Goal: Information Seeking & Learning: Learn about a topic

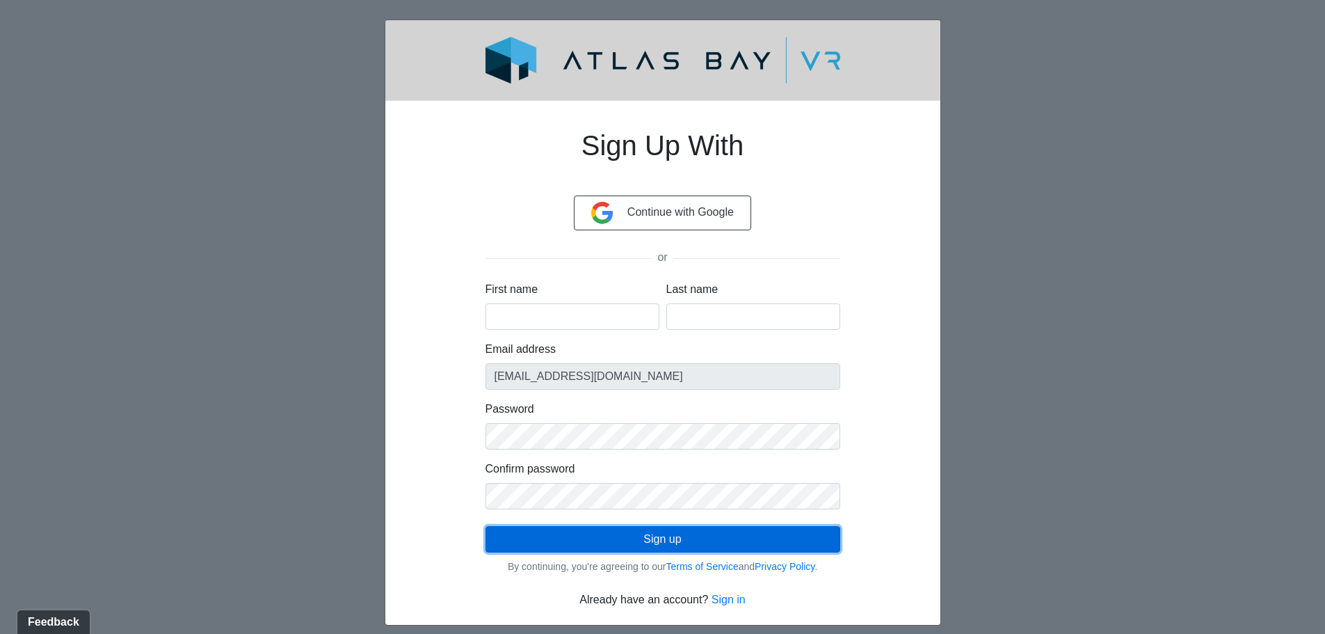
click at [655, 542] on button "Sign up" at bounding box center [662, 539] width 355 height 26
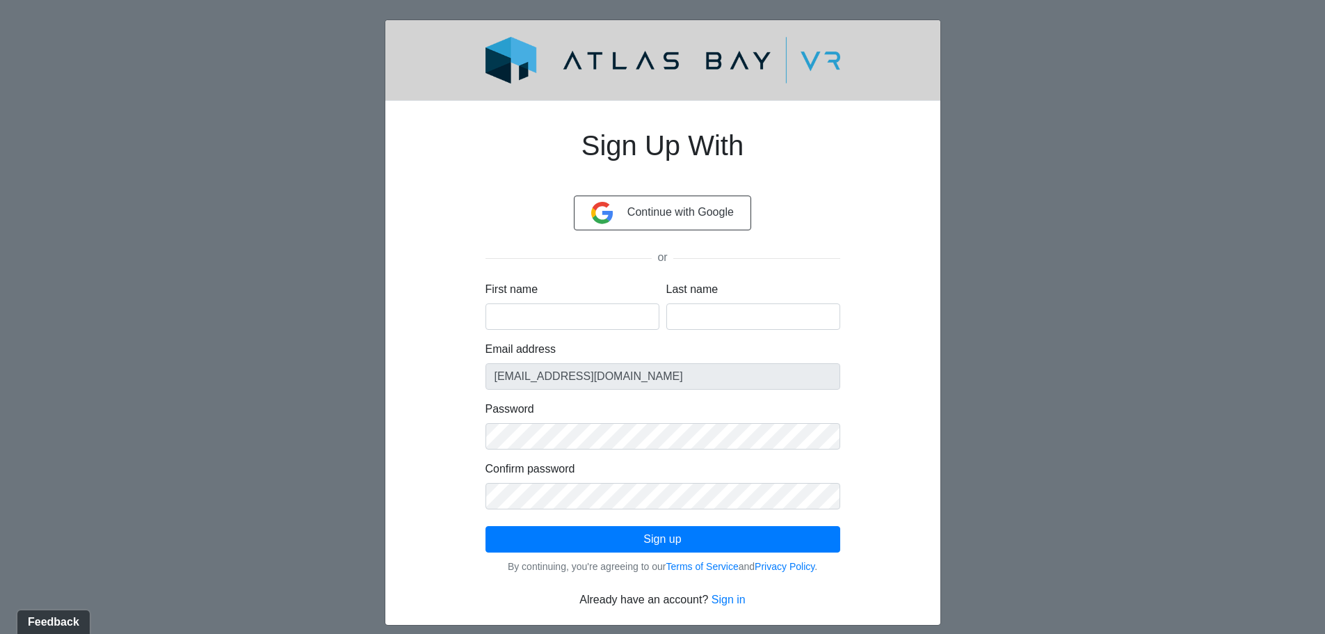
click at [923, 568] on div "Sign Up With Continue with Google or First name Last name Email address jcpison…" at bounding box center [662, 363] width 555 height 524
click at [663, 235] on div "Continue with Google" at bounding box center [662, 218] width 355 height 46
click at [664, 218] on button "Continue with Google" at bounding box center [662, 212] width 177 height 35
click at [729, 601] on link "Sign in" at bounding box center [728, 599] width 34 height 12
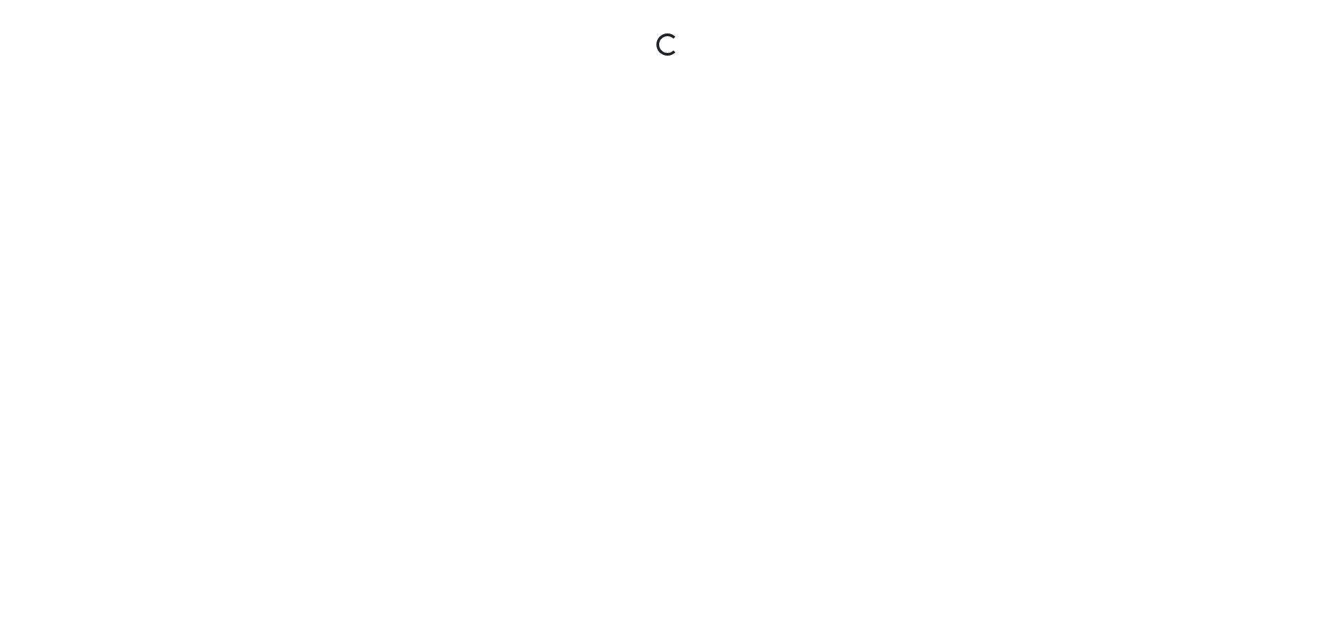
type input "[EMAIL_ADDRESS][DOMAIN_NAME]"
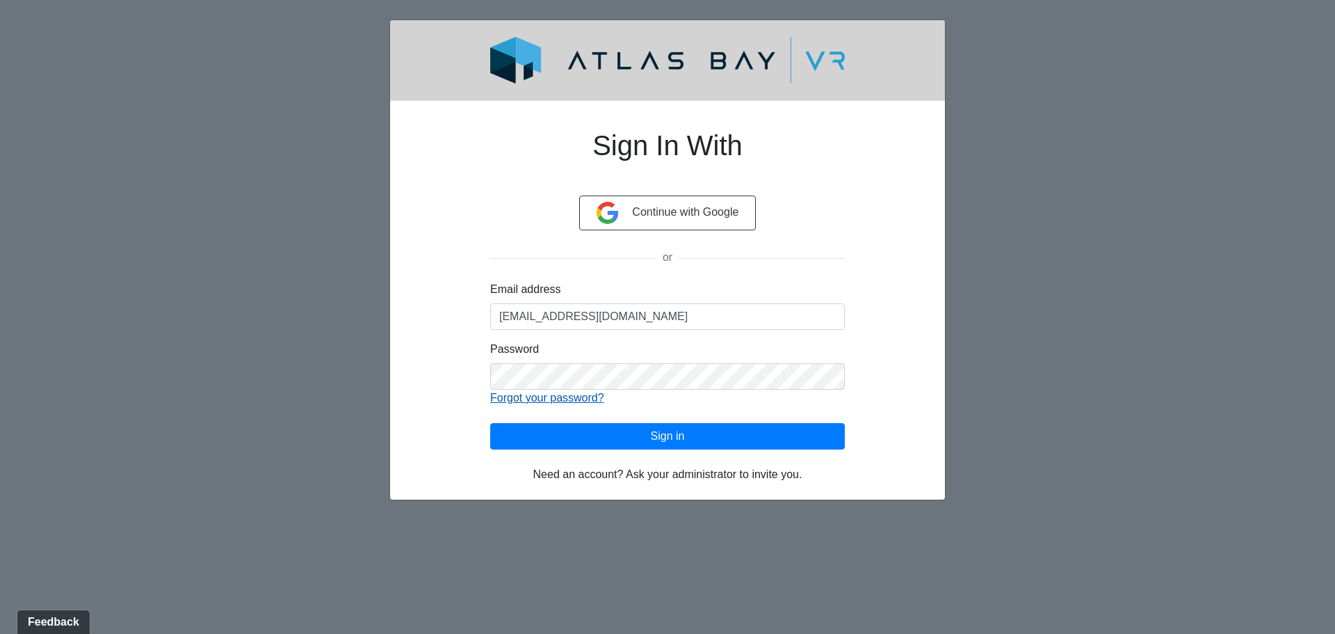
click at [600, 392] on link "Forgot your password?" at bounding box center [547, 398] width 114 height 12
click at [444, 371] on div "Sign In With Continue with Google or Email address jcpison@highinteriorsinc.com…" at bounding box center [668, 297] width 488 height 371
click button "Sign in" at bounding box center [667, 436] width 355 height 26
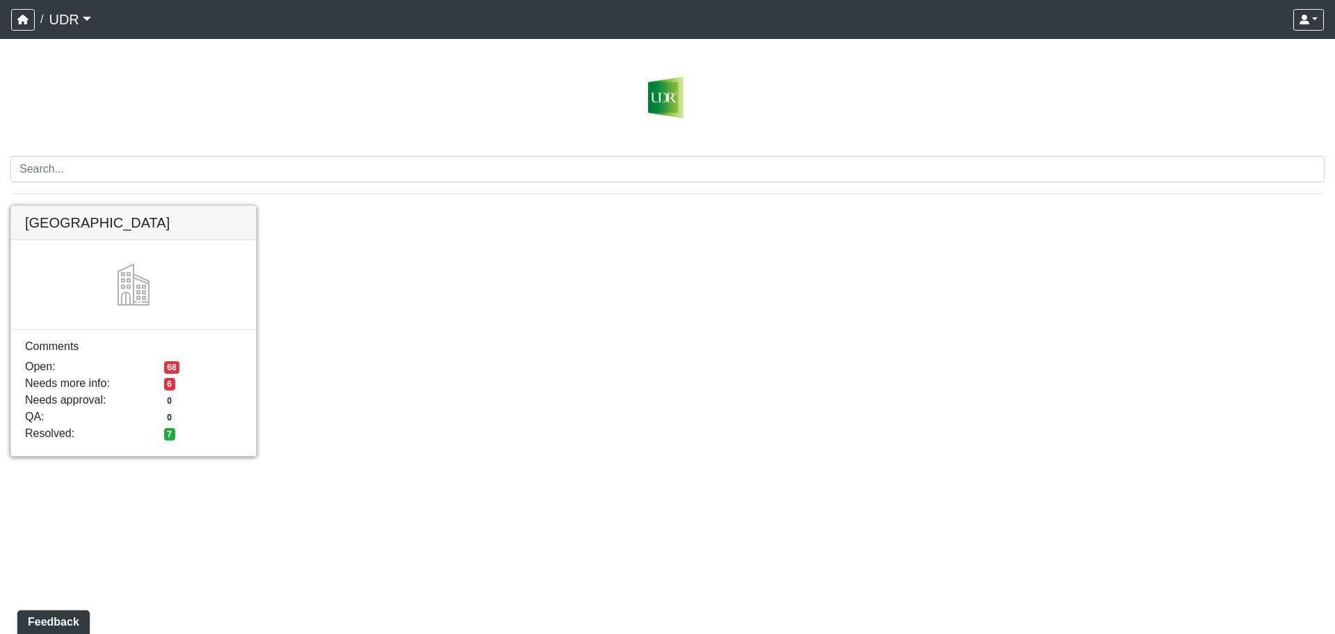
click at [170, 206] on link at bounding box center [133, 206] width 245 height 0
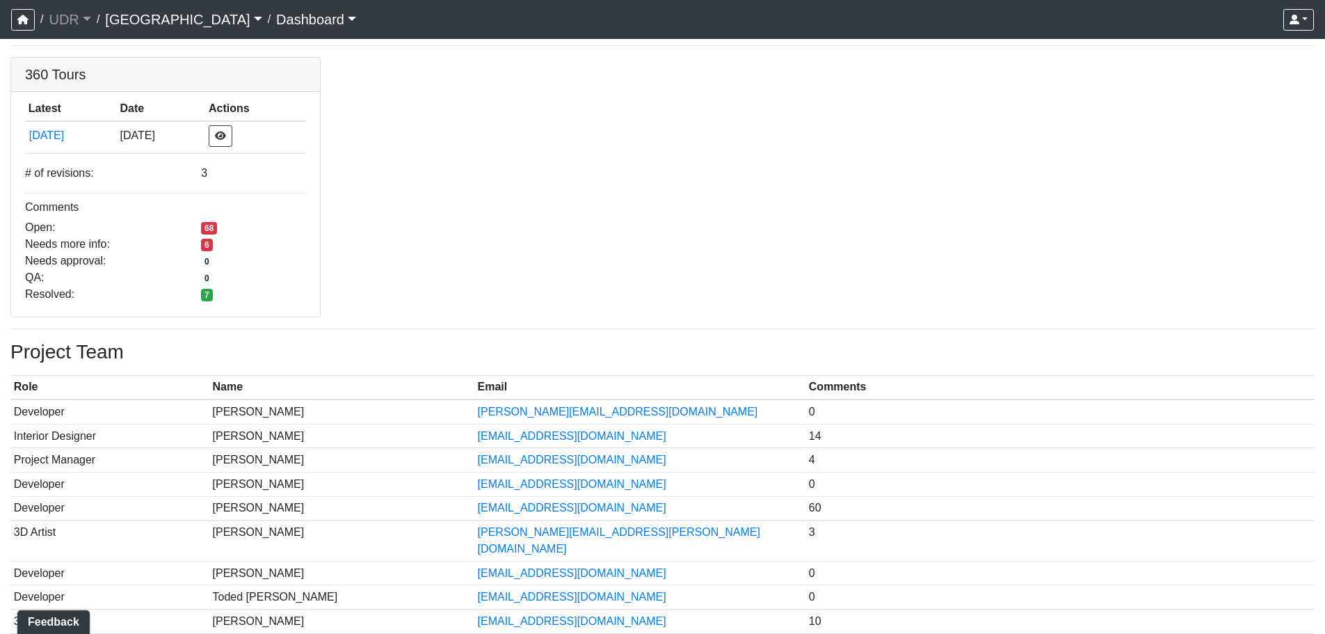
scroll to position [70, 0]
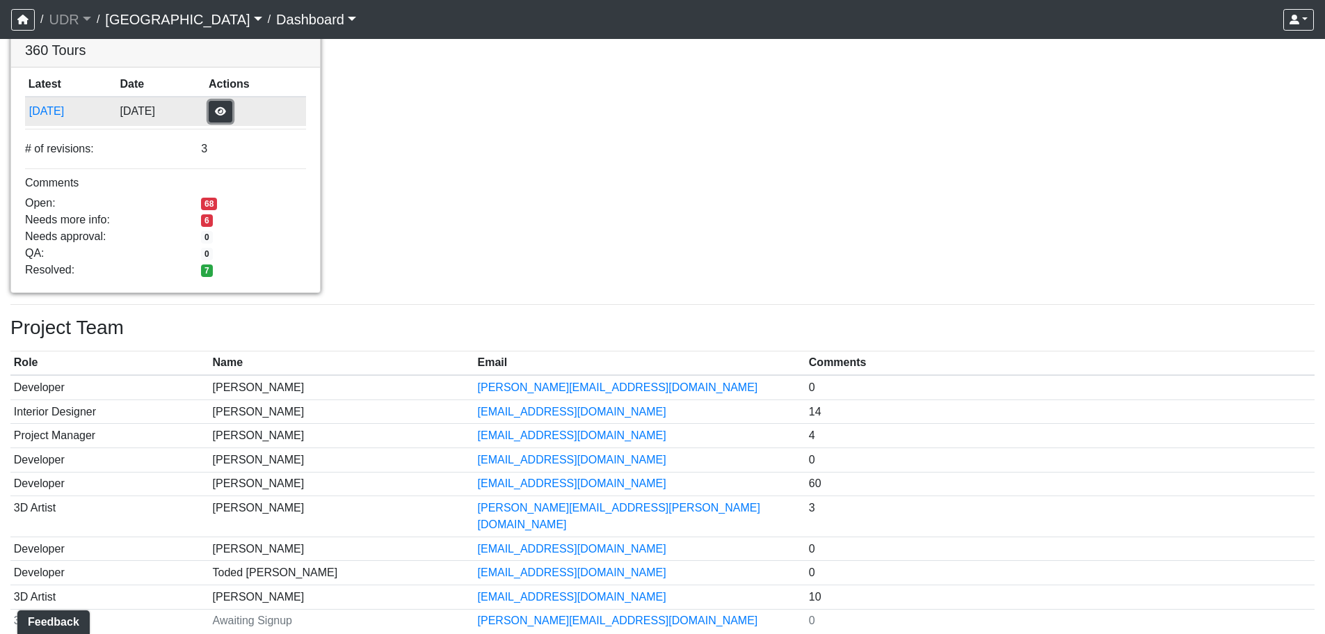
click at [232, 115] on button "button" at bounding box center [221, 112] width 24 height 22
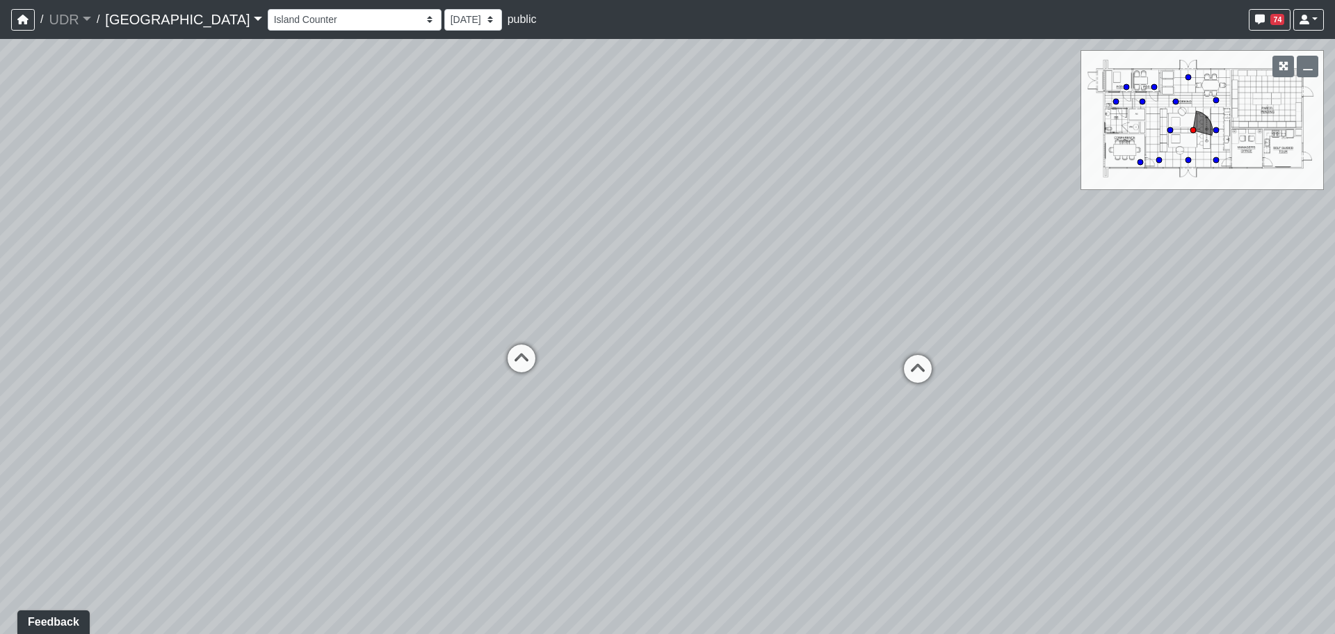
drag, startPoint x: 624, startPoint y: 254, endPoint x: 991, endPoint y: 250, distance: 367.2
click at [991, 250] on div "Loading... Conference Entry Loading... Coworking Entry Loading... Manager's Off…" at bounding box center [667, 336] width 1335 height 595
drag, startPoint x: 718, startPoint y: 259, endPoint x: 952, endPoint y: 252, distance: 233.8
click at [952, 252] on div "Loading... Conference Entry Loading... Coworking Entry Loading... Manager's Off…" at bounding box center [667, 336] width 1335 height 595
drag, startPoint x: 444, startPoint y: 140, endPoint x: 705, endPoint y: 141, distance: 260.1
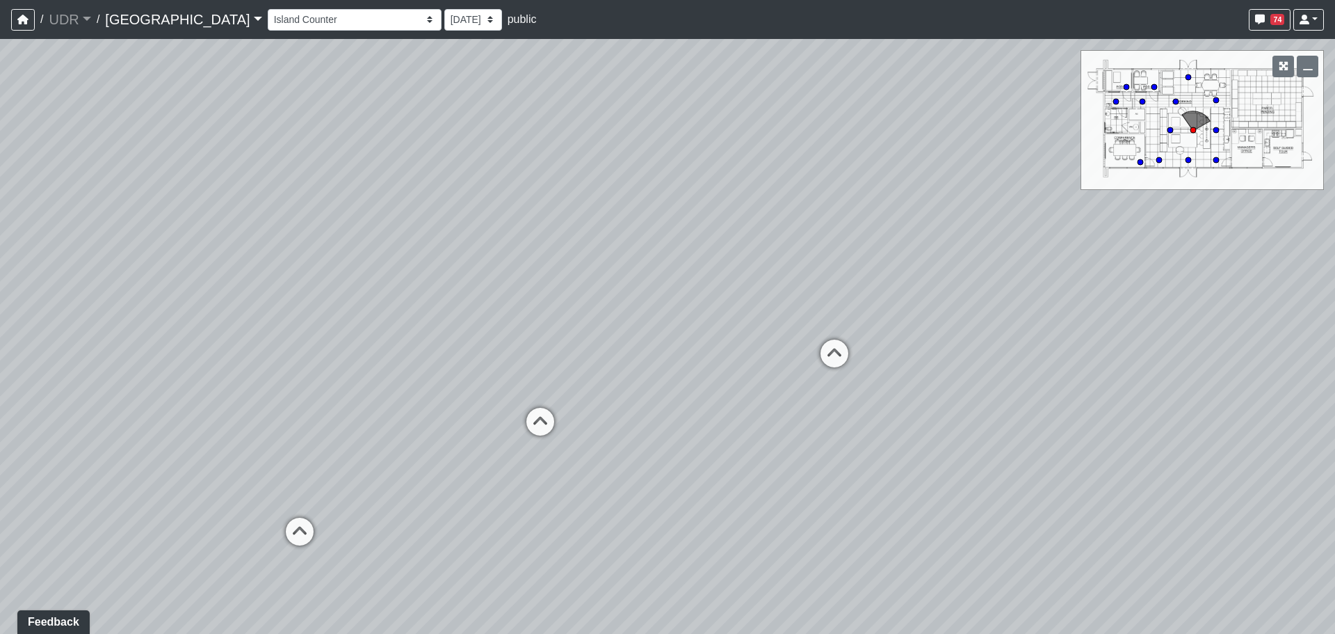
click at [705, 141] on div "Loading... Conference Entry Loading... Coworking Entry Loading... Manager's Off…" at bounding box center [667, 336] width 1335 height 595
click at [1273, 13] on button "74" at bounding box center [1270, 20] width 42 height 22
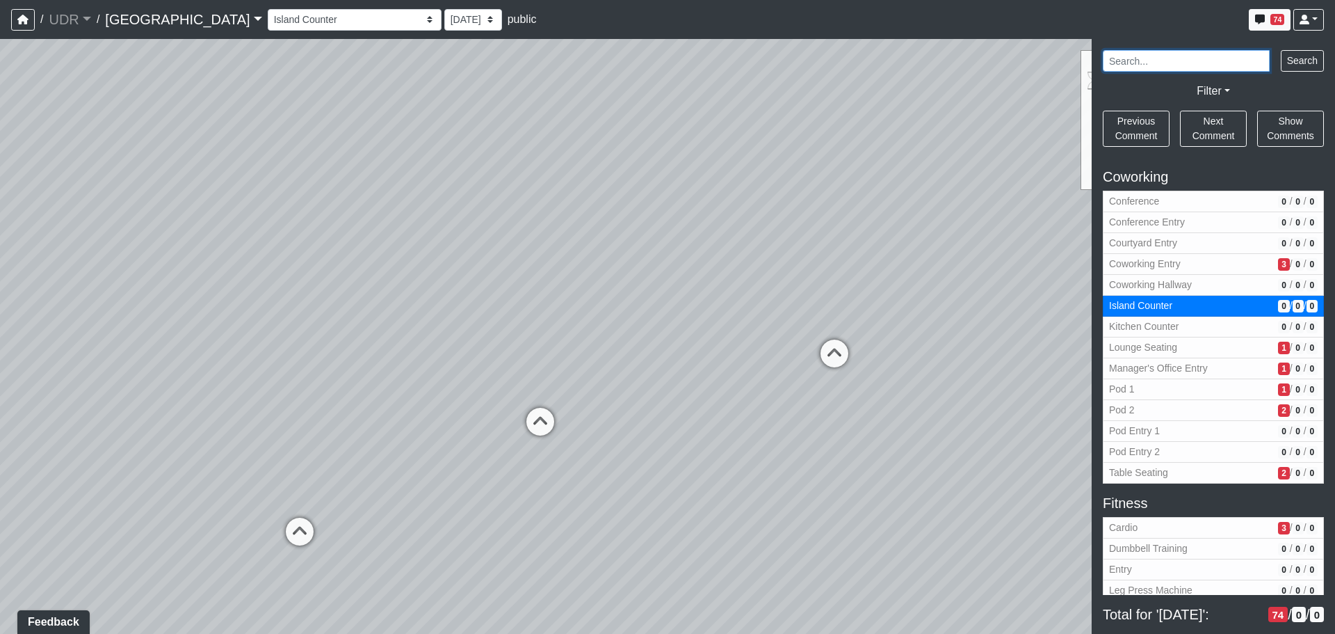
scroll to position [291, 0]
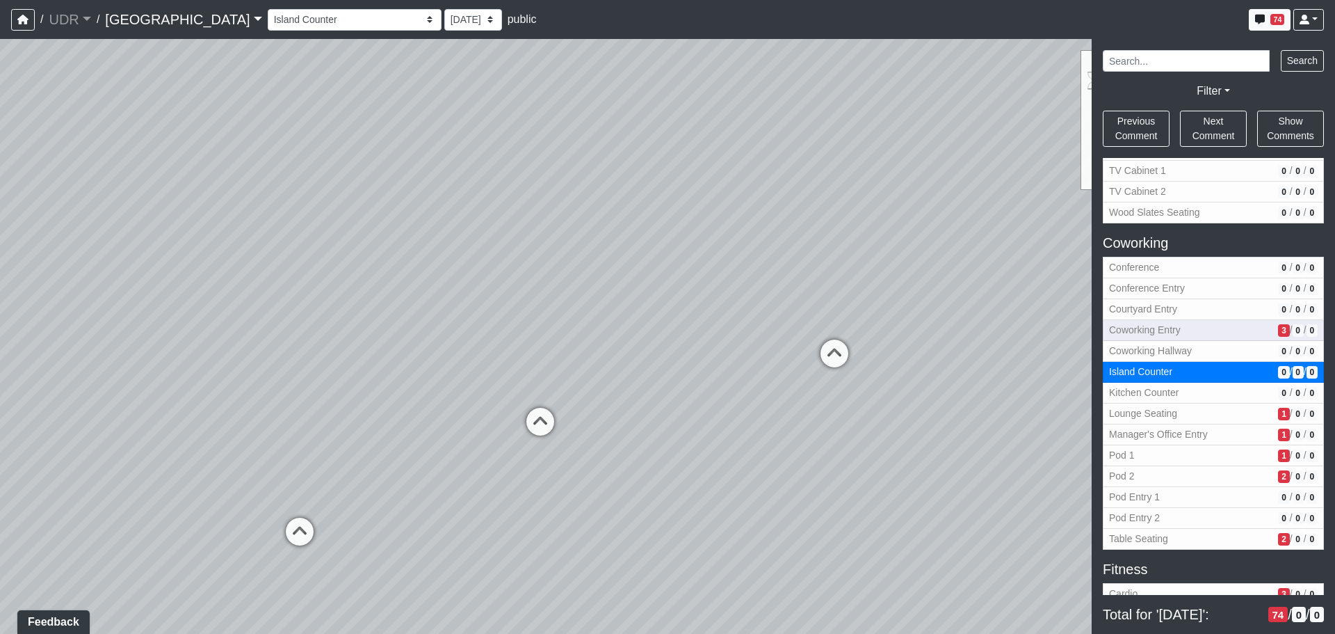
click at [1278, 328] on span "3" at bounding box center [1283, 330] width 11 height 13
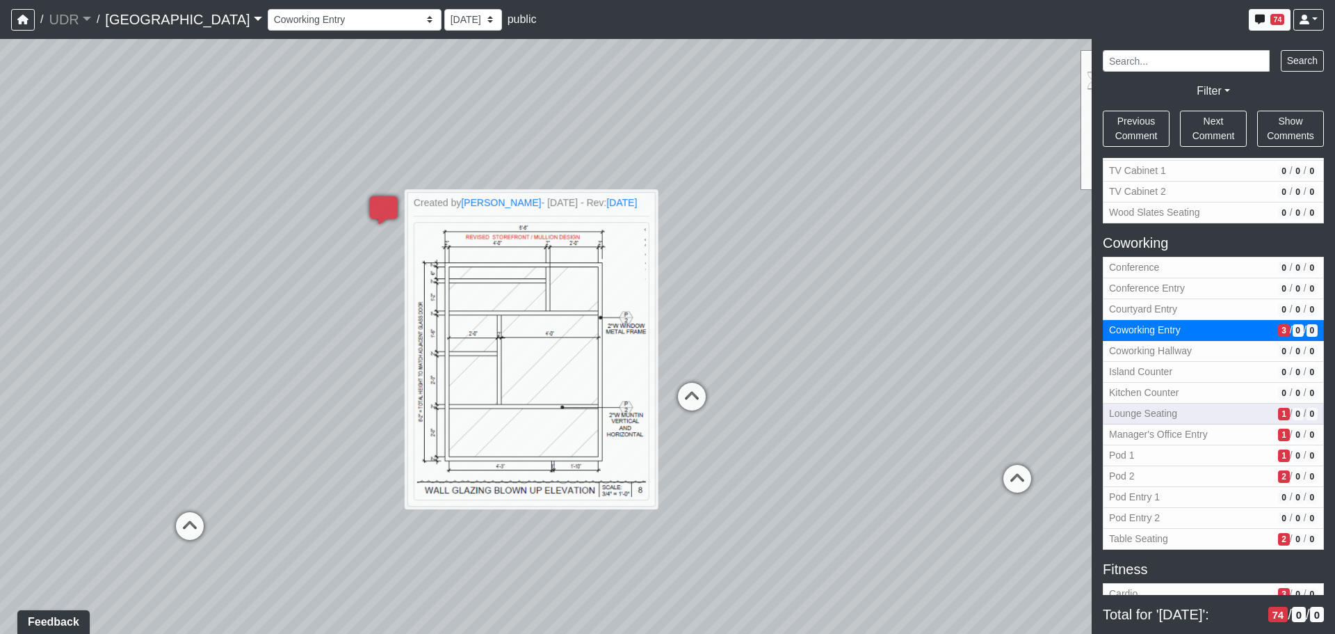
click at [1278, 413] on span "1" at bounding box center [1283, 414] width 11 height 13
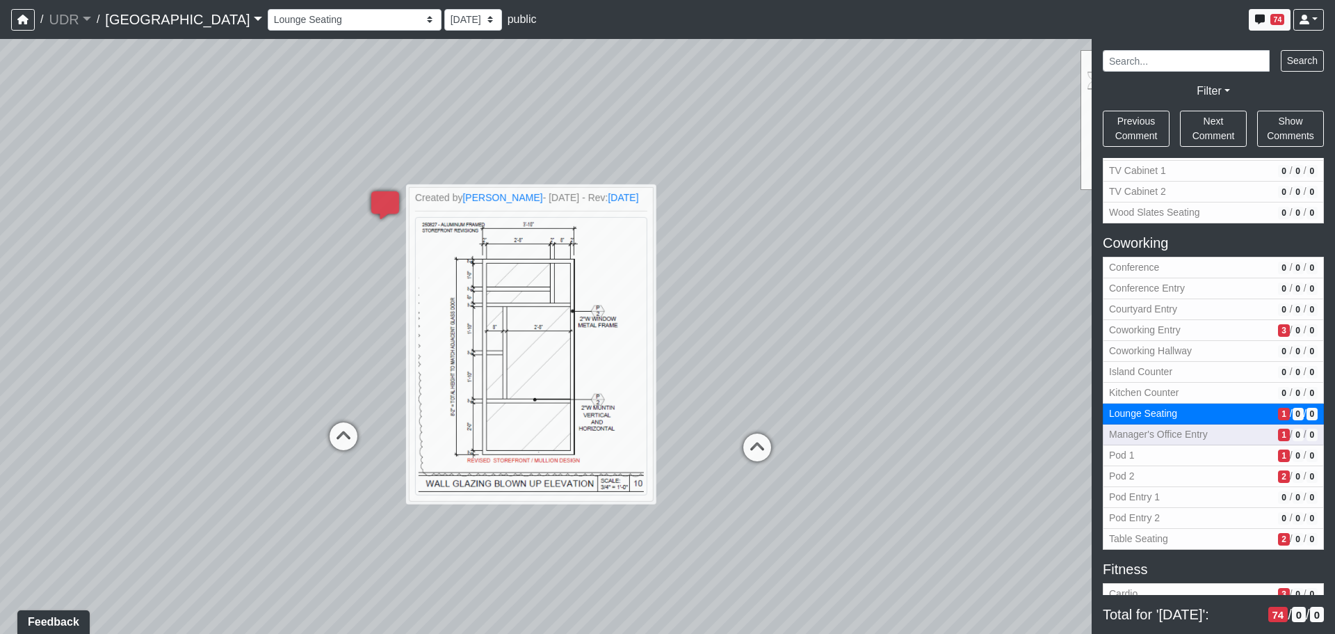
click at [1278, 440] on span "1" at bounding box center [1283, 434] width 11 height 13
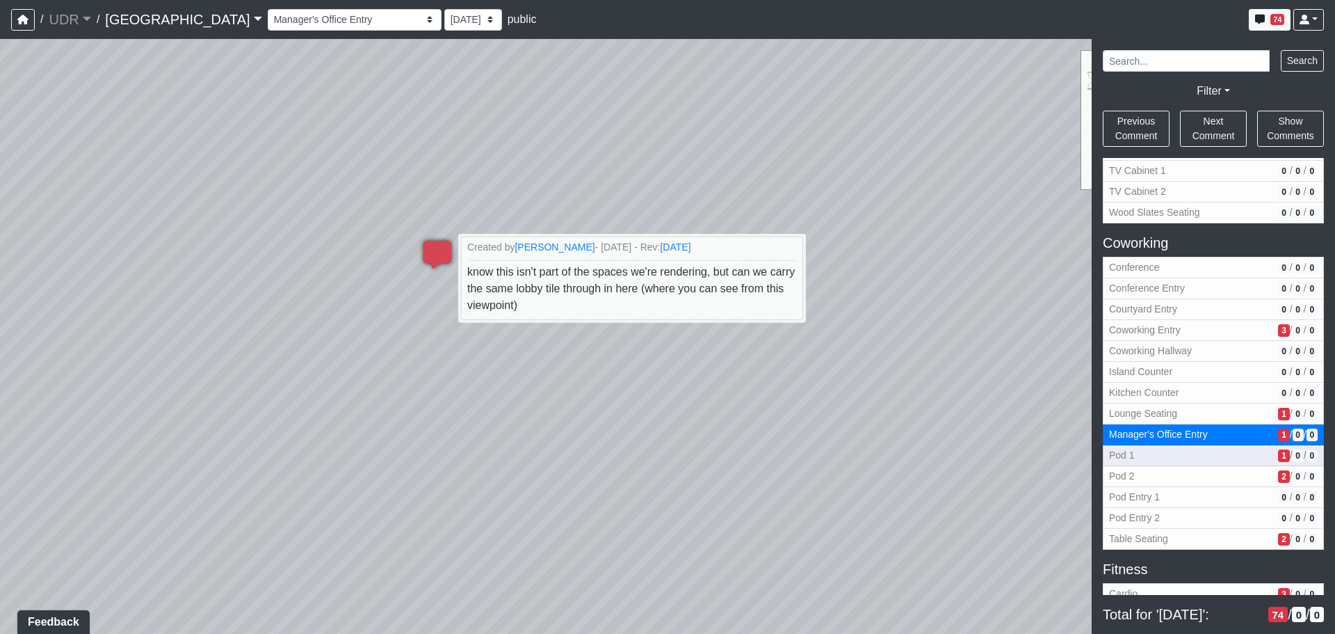
click at [1278, 459] on span "1" at bounding box center [1283, 455] width 11 height 13
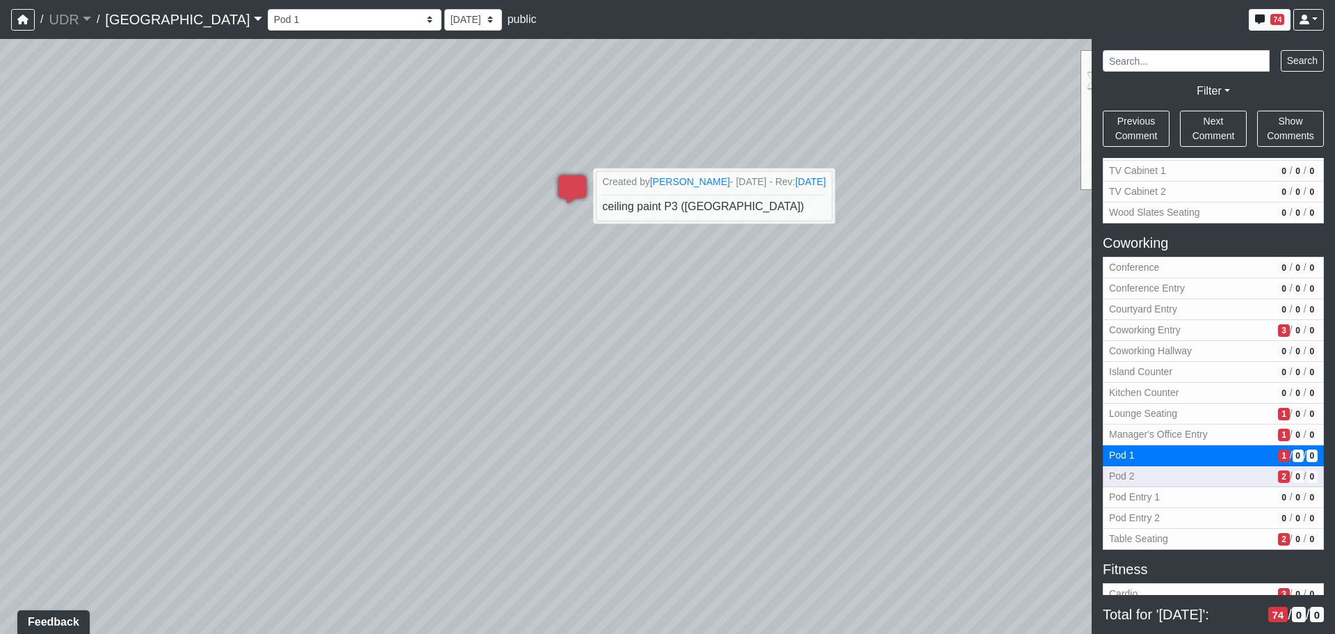
click at [1278, 471] on span "2" at bounding box center [1283, 476] width 11 height 13
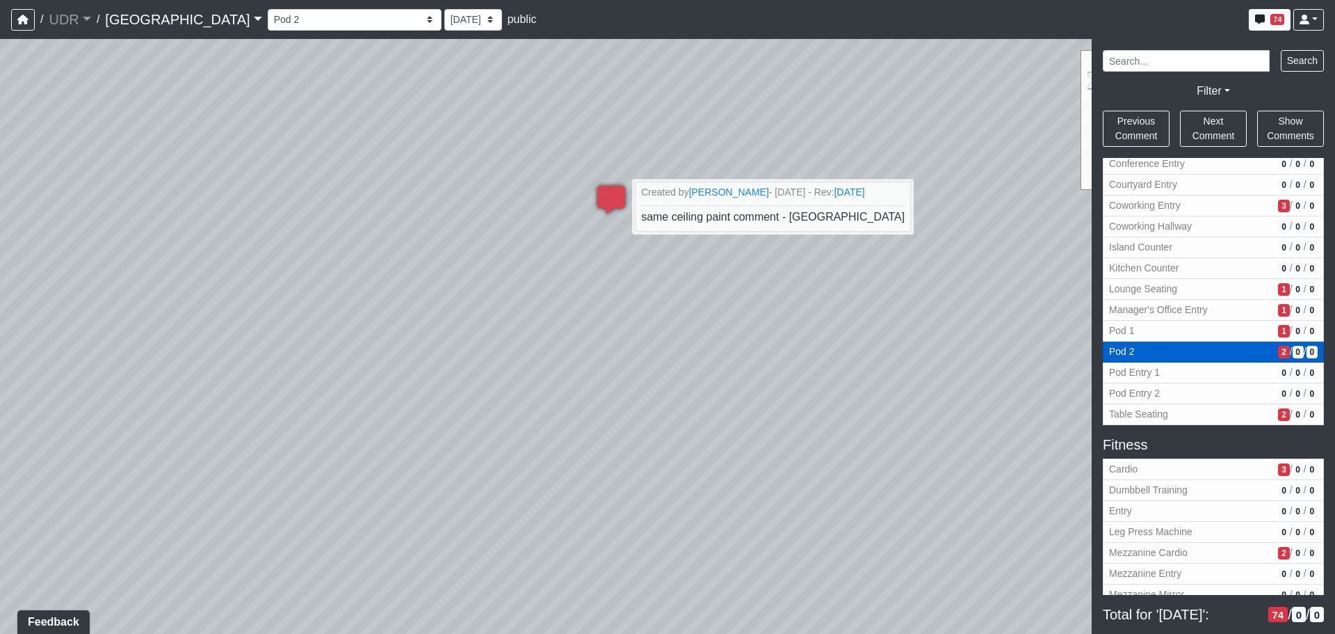
scroll to position [431, 0]
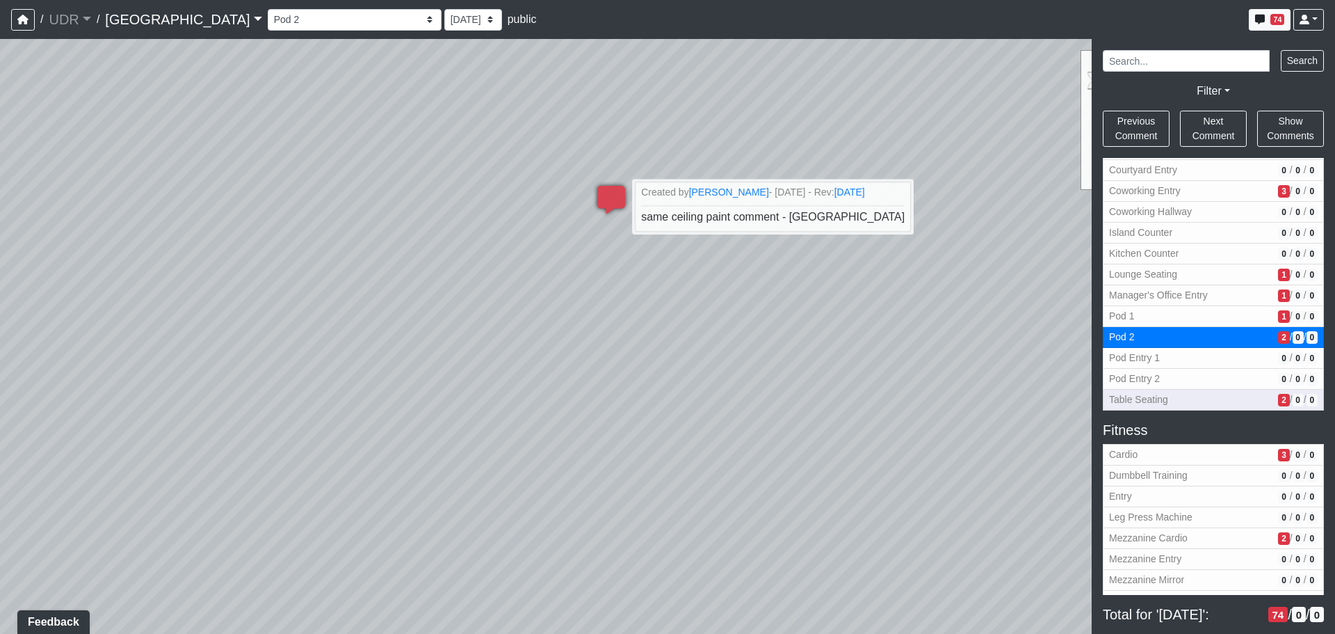
click at [1278, 399] on span "2" at bounding box center [1283, 400] width 11 height 13
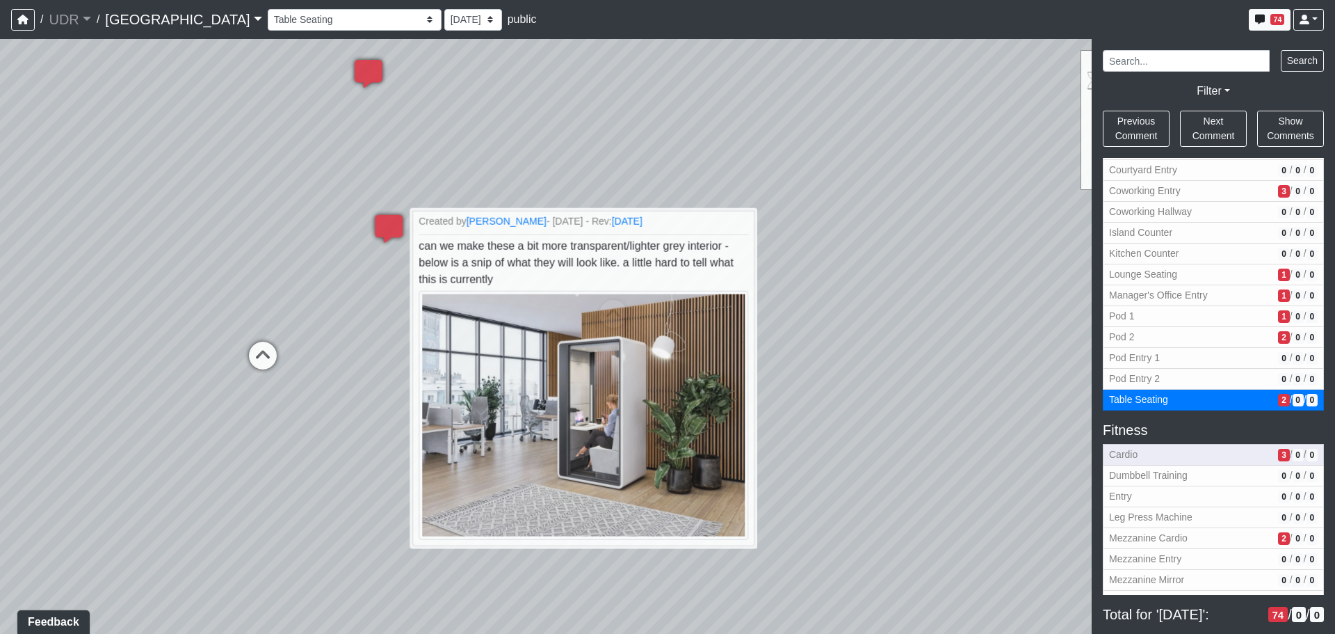
click at [1278, 460] on span "3" at bounding box center [1283, 455] width 11 height 13
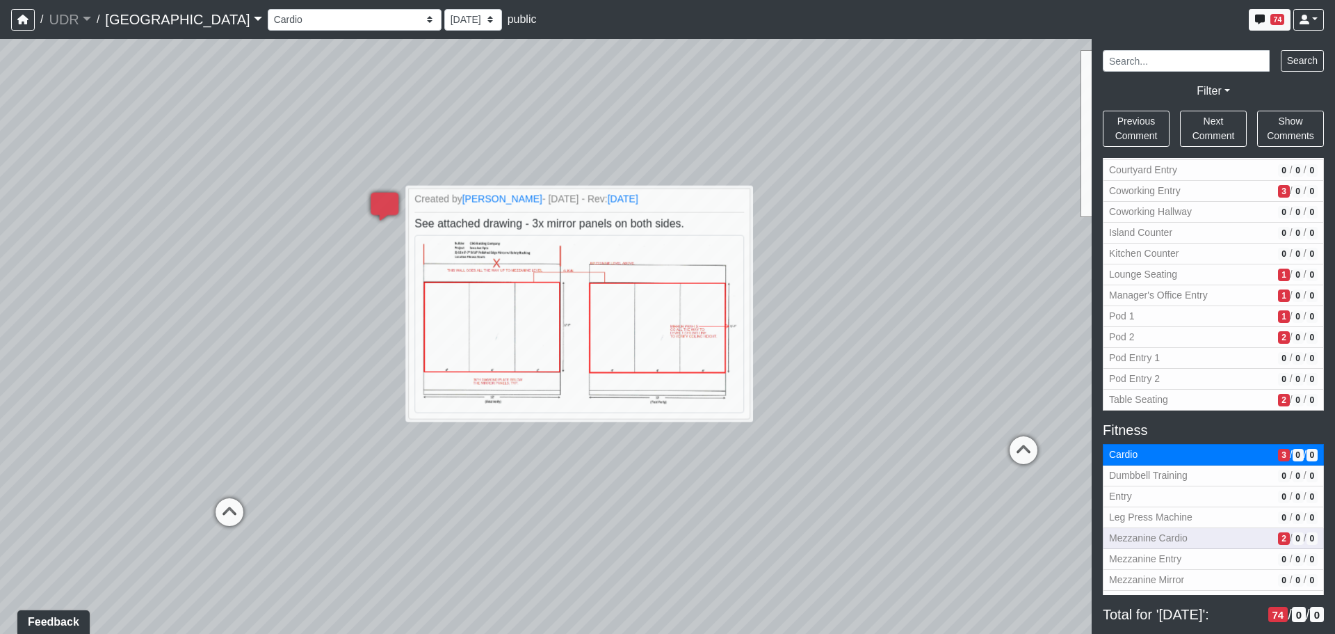
click at [1278, 534] on span "2" at bounding box center [1283, 538] width 11 height 13
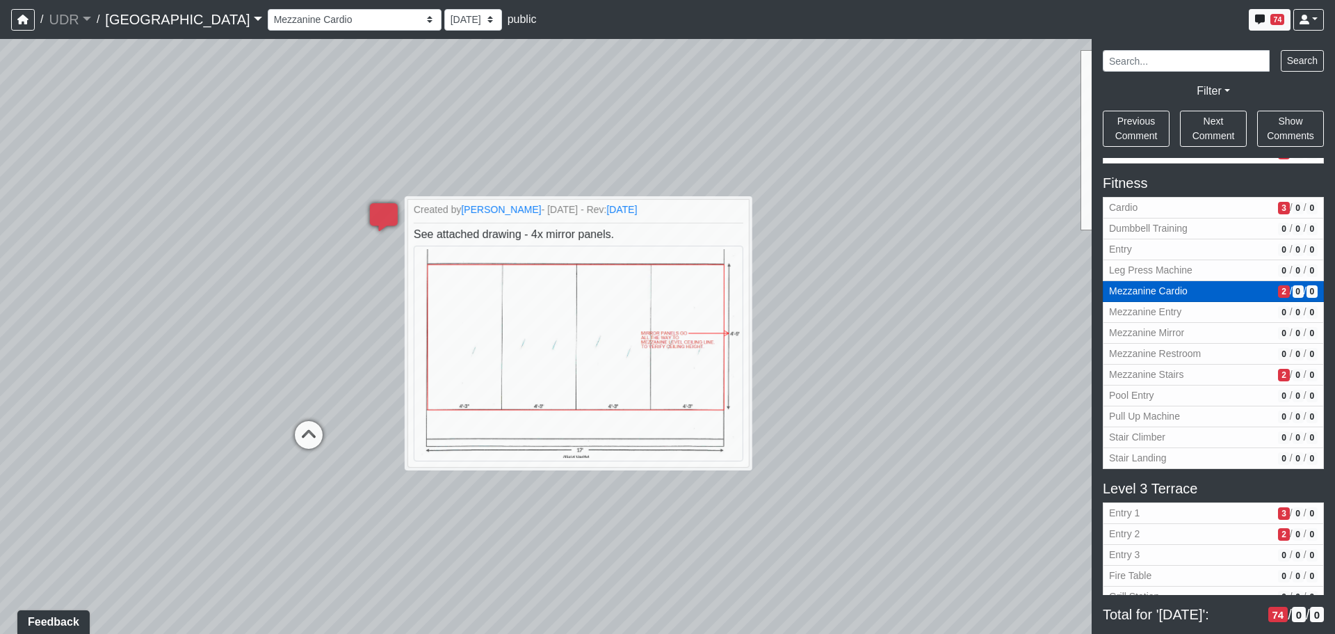
scroll to position [709, 0]
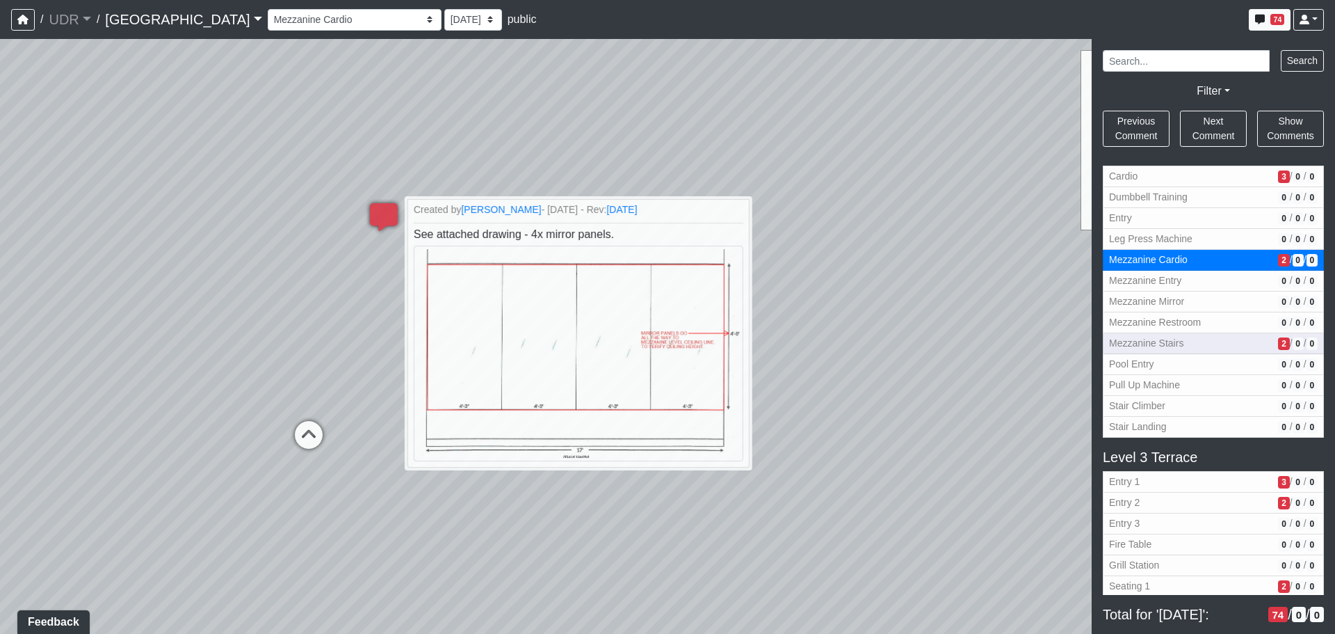
click at [1278, 348] on span "2" at bounding box center [1283, 343] width 11 height 13
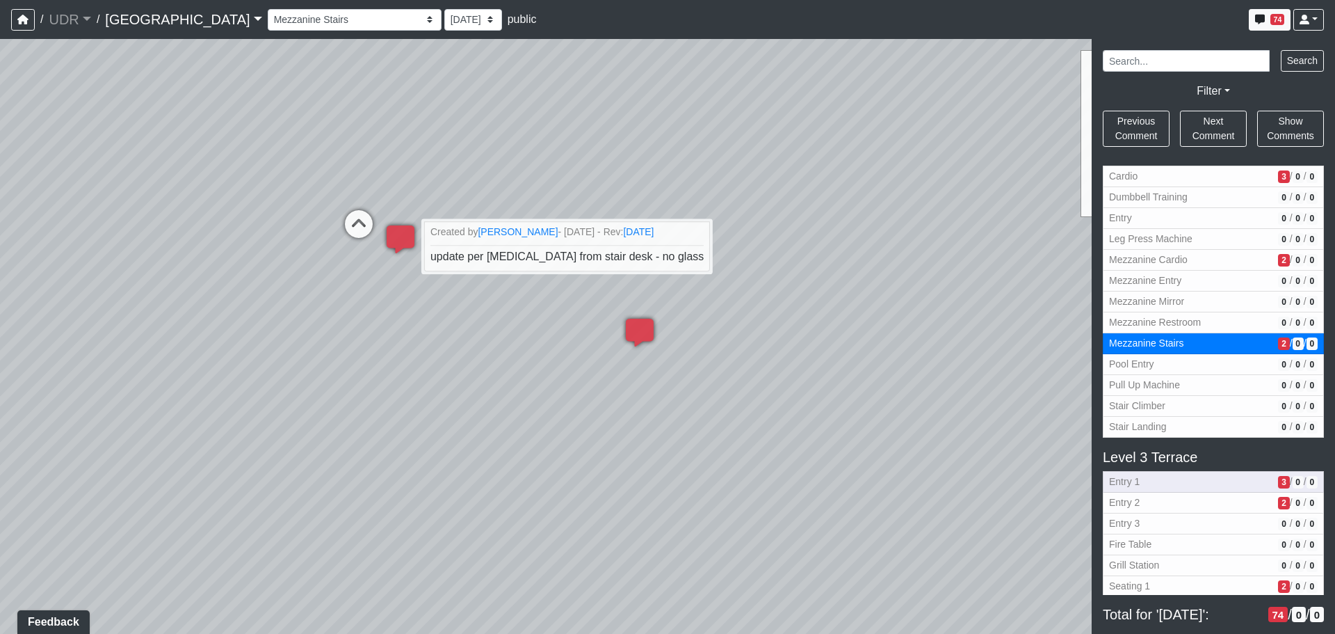
click at [1278, 483] on span "3" at bounding box center [1283, 482] width 11 height 13
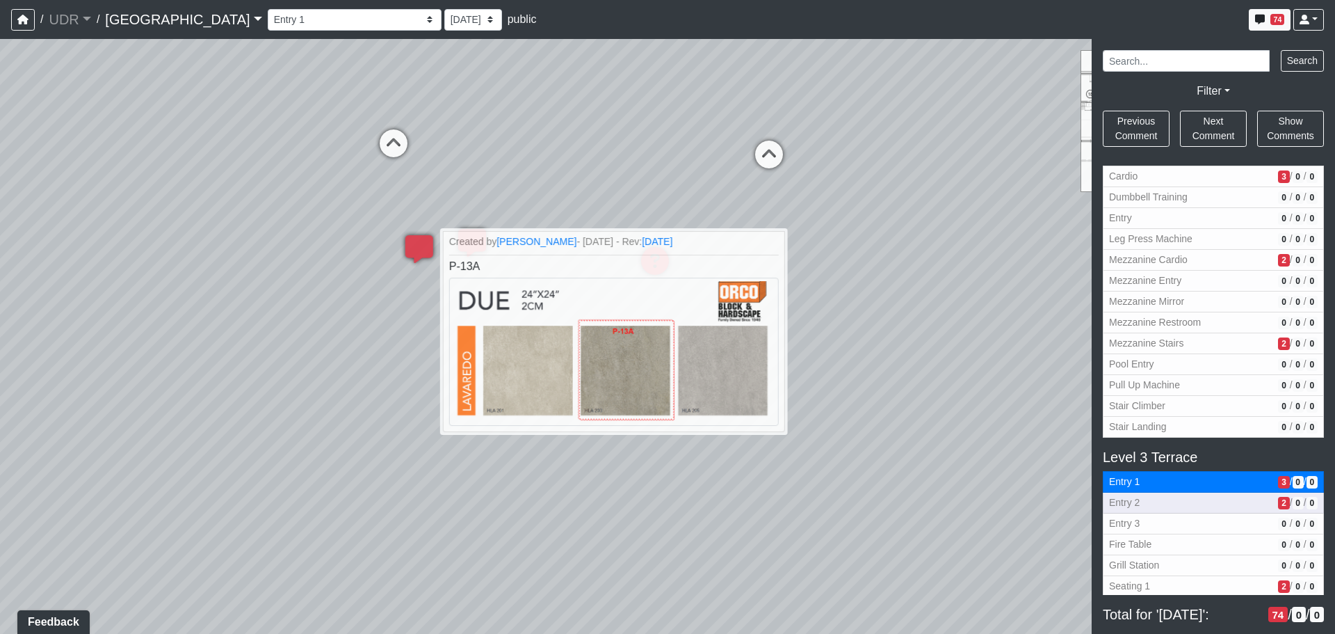
click at [1278, 506] on span "2" at bounding box center [1283, 503] width 11 height 13
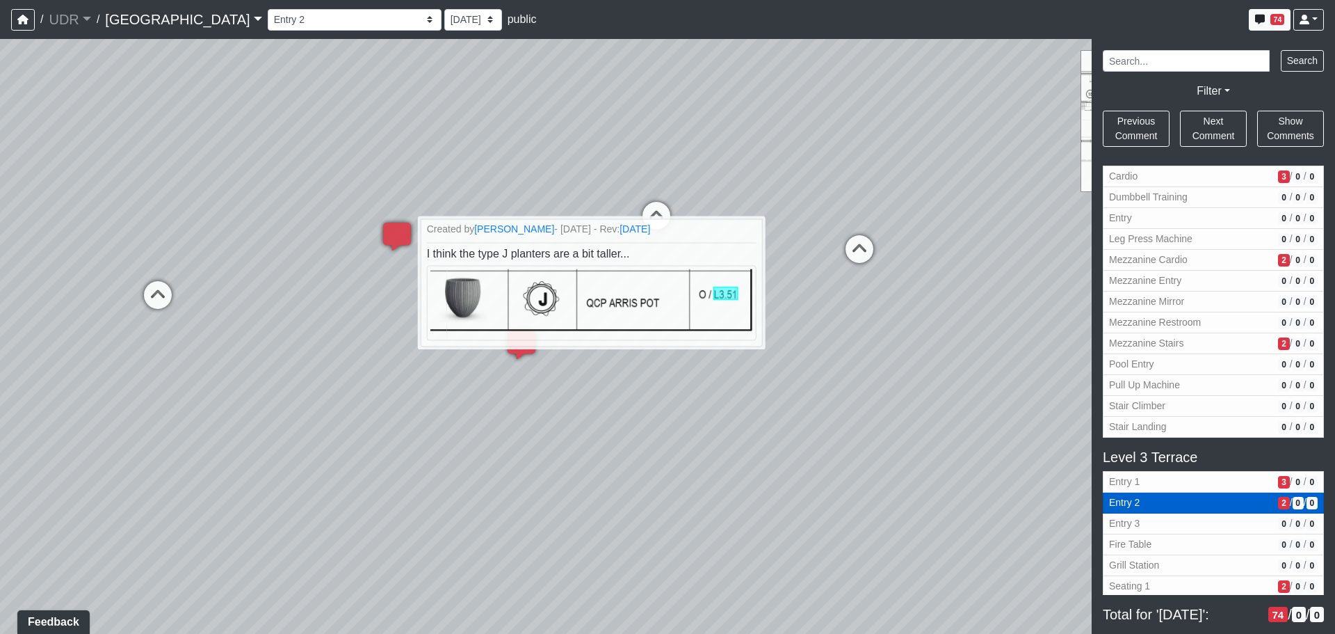
scroll to position [778, 0]
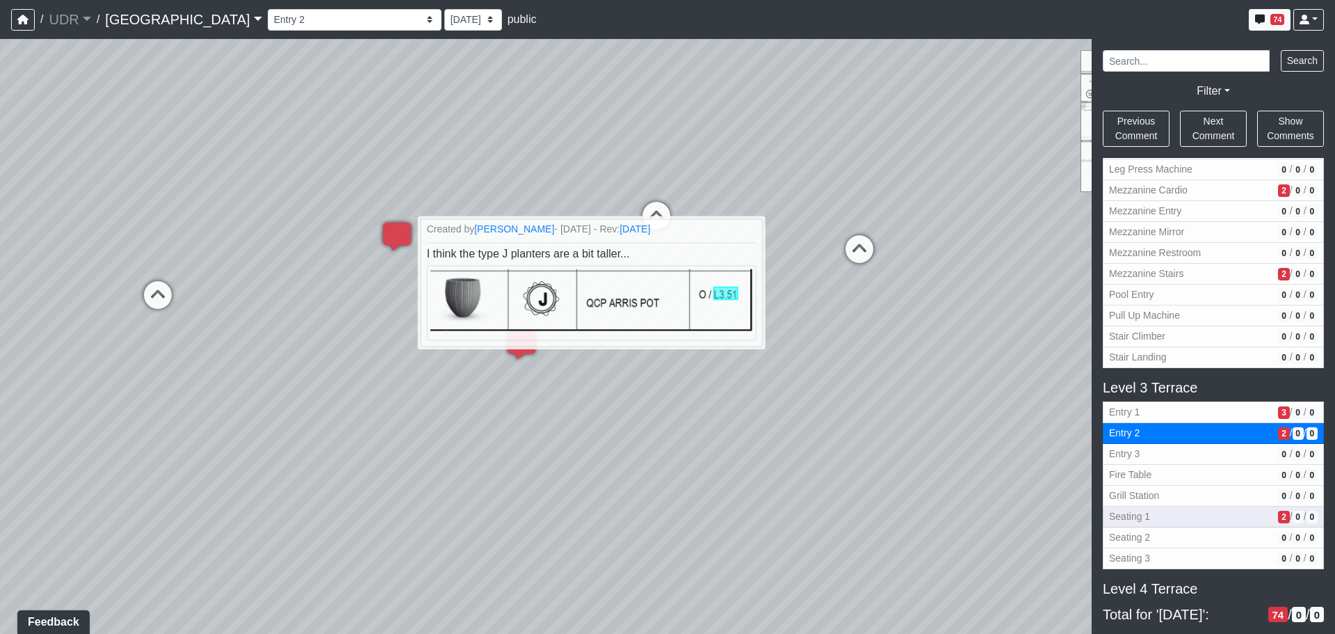
click at [1278, 515] on span "2" at bounding box center [1283, 516] width 11 height 13
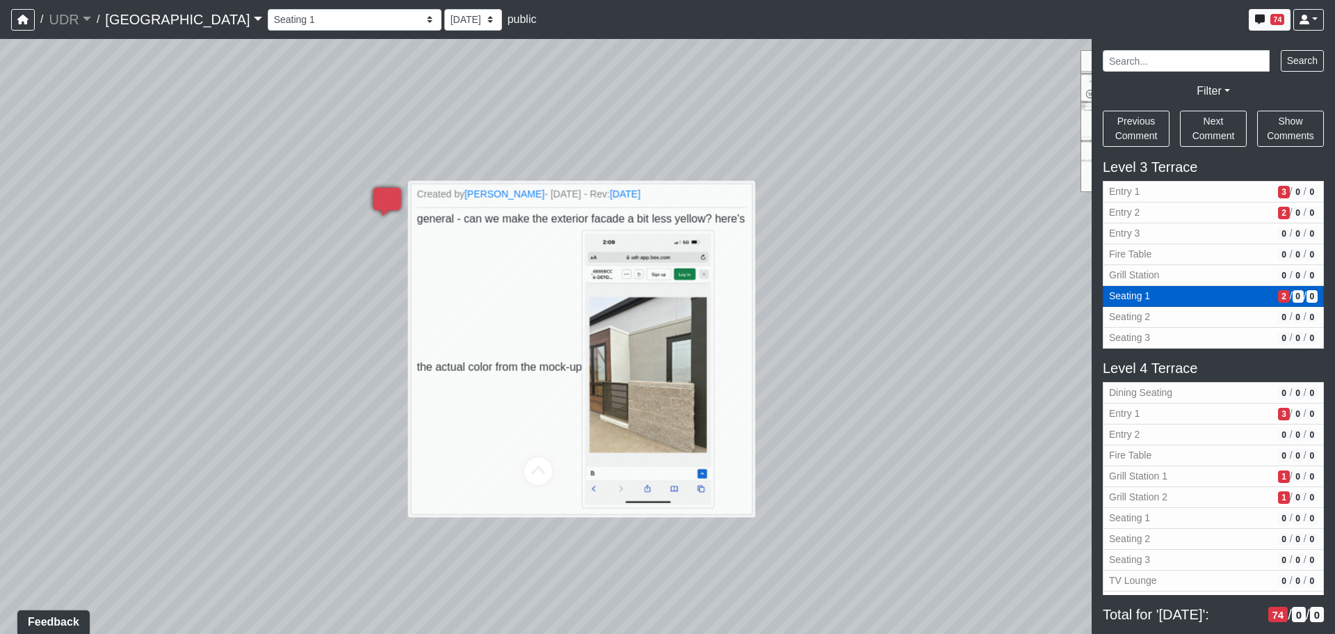
scroll to position [1056, 0]
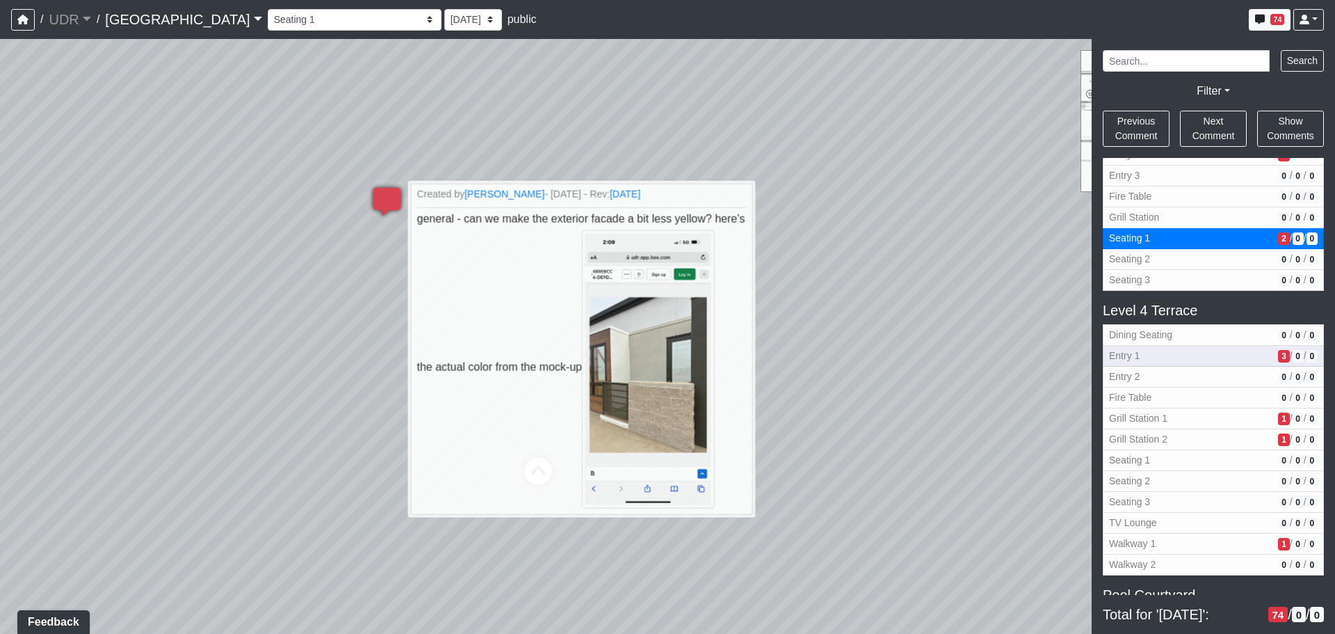
click at [1278, 361] on span "3" at bounding box center [1283, 356] width 11 height 13
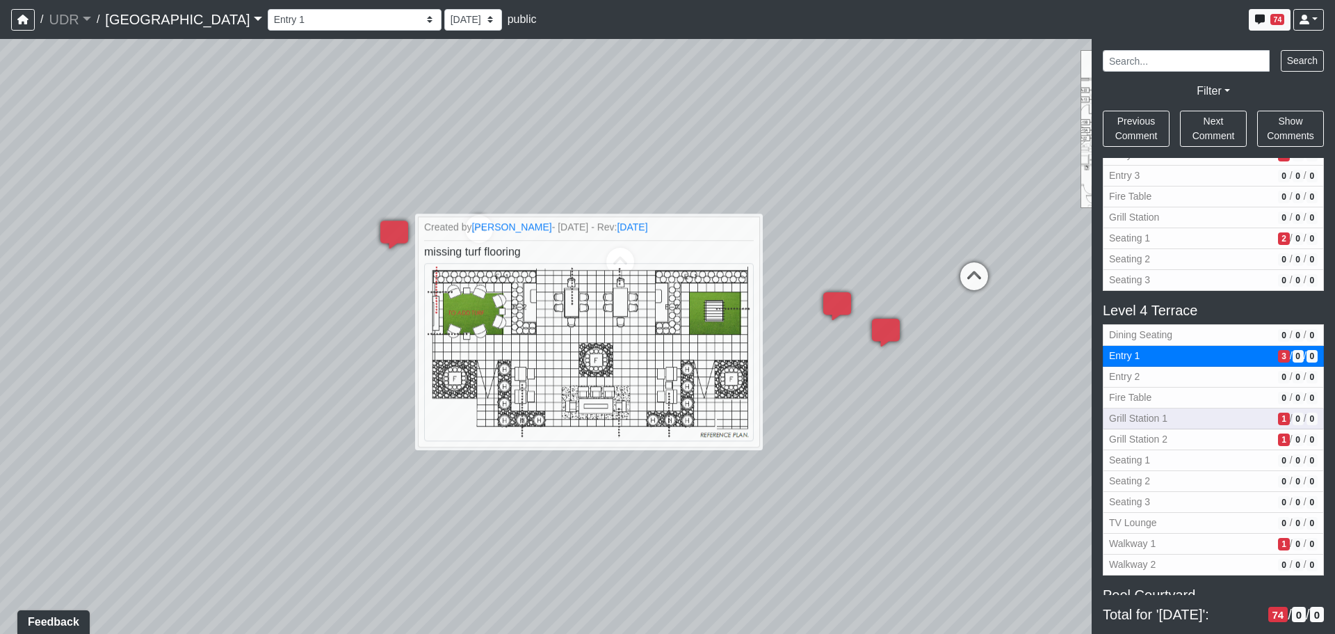
click at [1278, 415] on span "1" at bounding box center [1283, 418] width 11 height 13
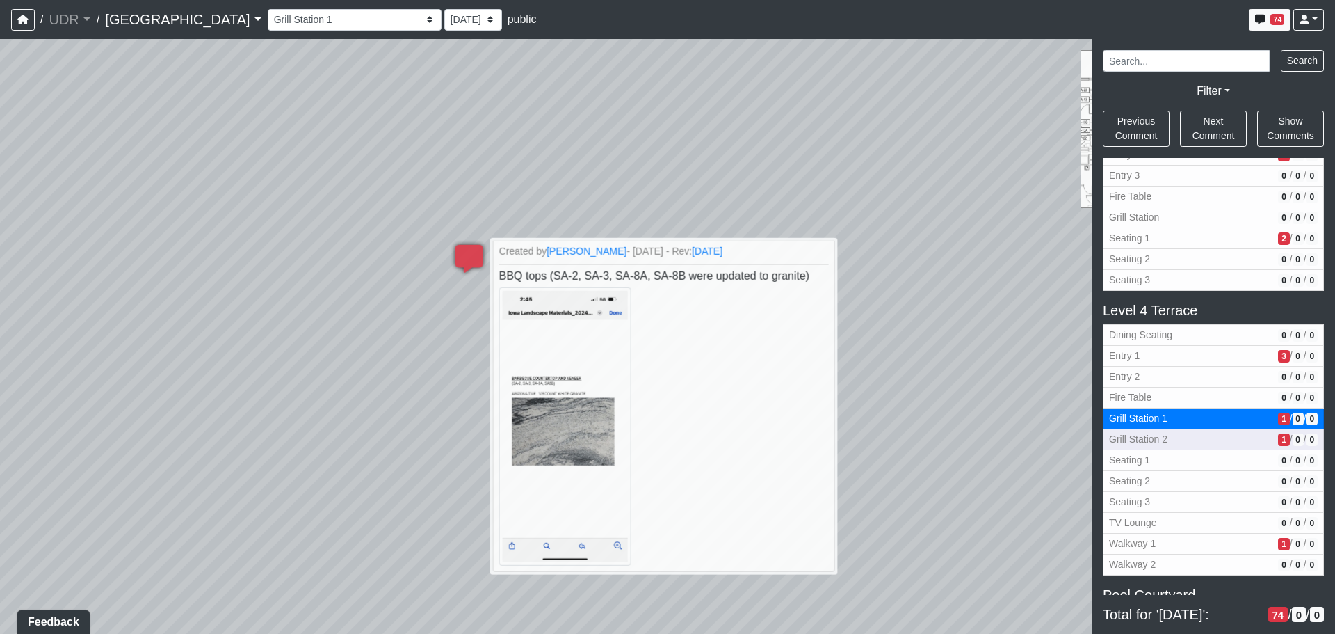
click at [1278, 440] on span "1" at bounding box center [1283, 439] width 11 height 13
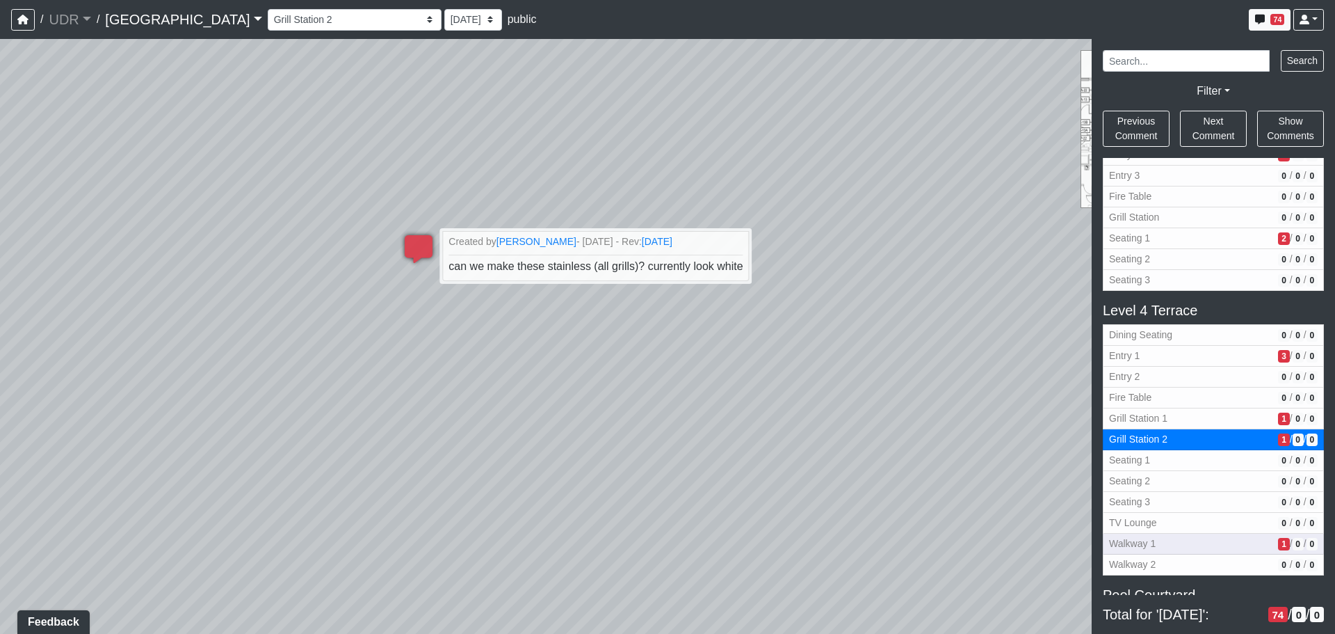
click at [1278, 540] on span "1" at bounding box center [1283, 544] width 11 height 13
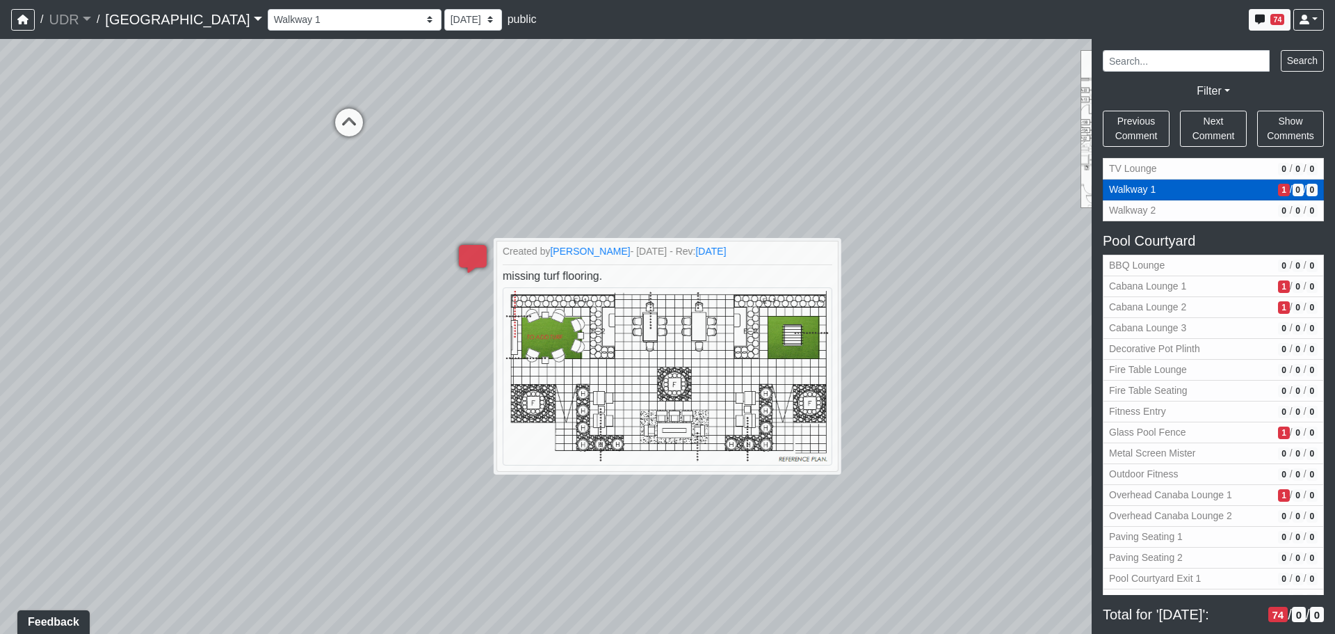
scroll to position [1404, 0]
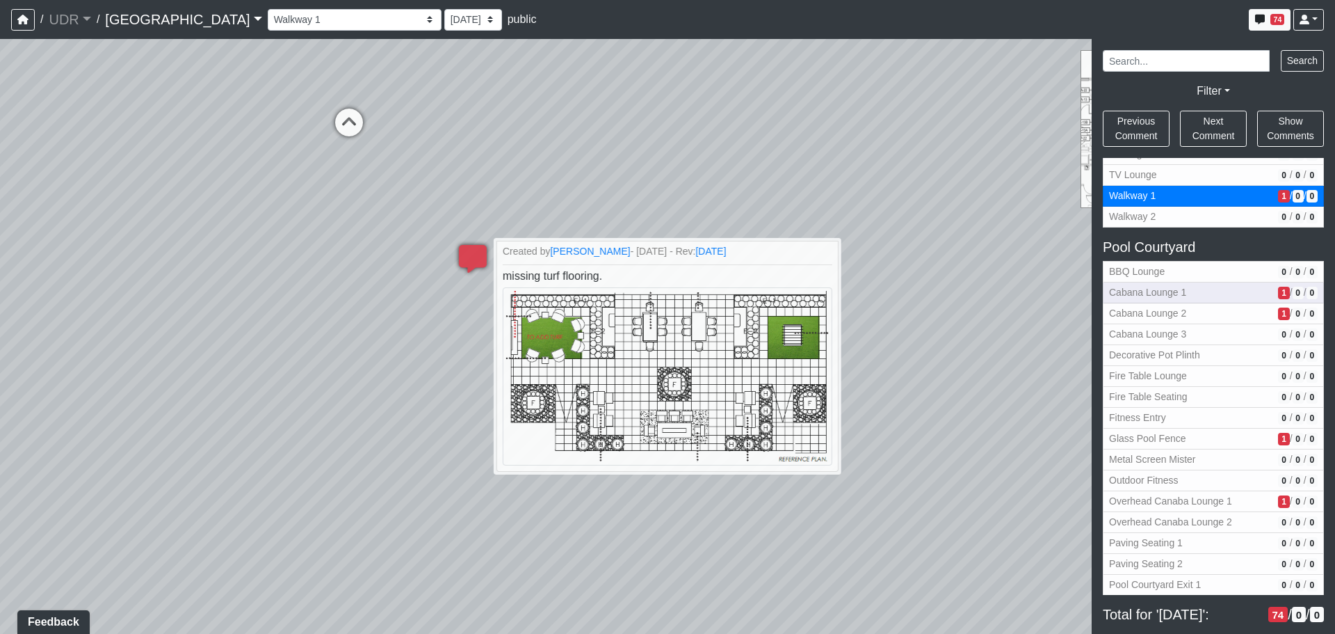
click at [1278, 292] on span "1" at bounding box center [1283, 293] width 11 height 13
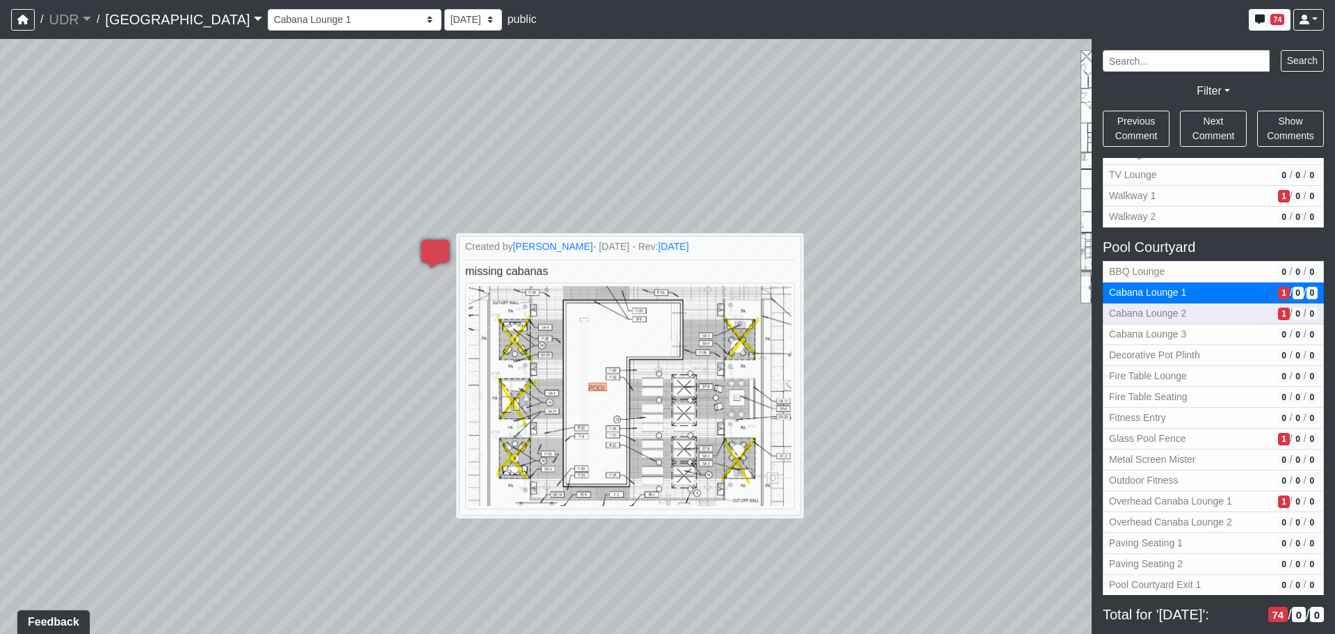
click at [1278, 314] on span "1" at bounding box center [1283, 313] width 11 height 13
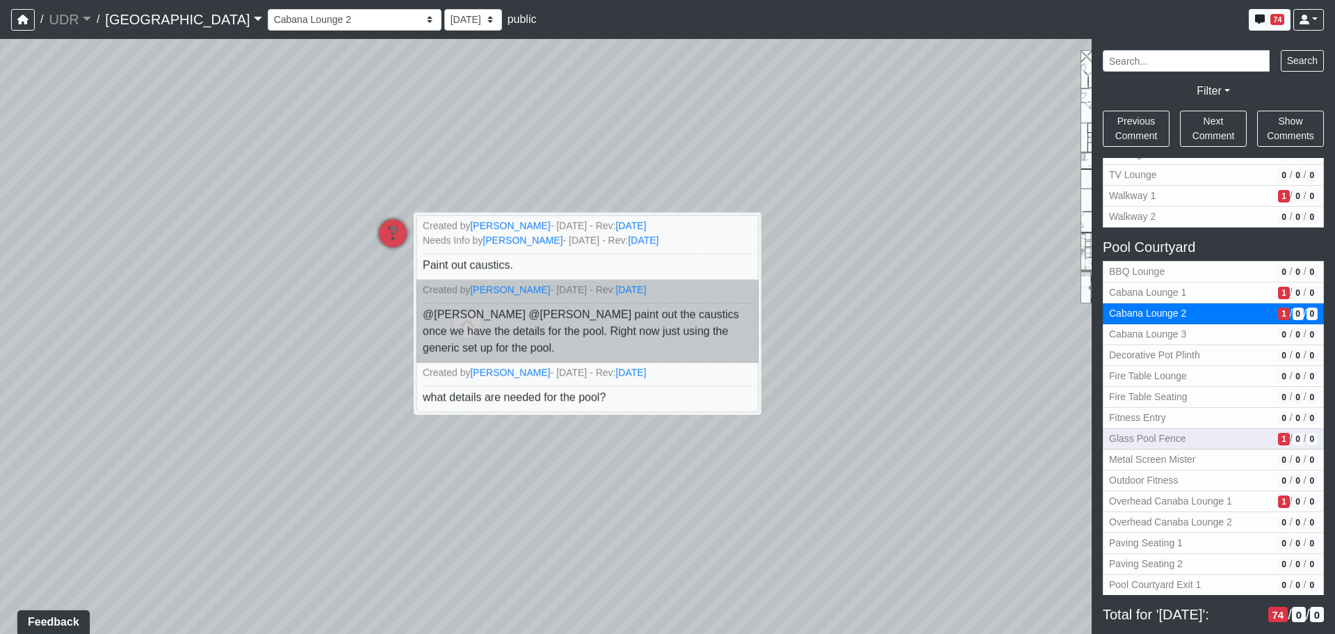
click at [1261, 431] on button "Glass Pool Fence 1 / 0 / 0" at bounding box center [1213, 438] width 221 height 21
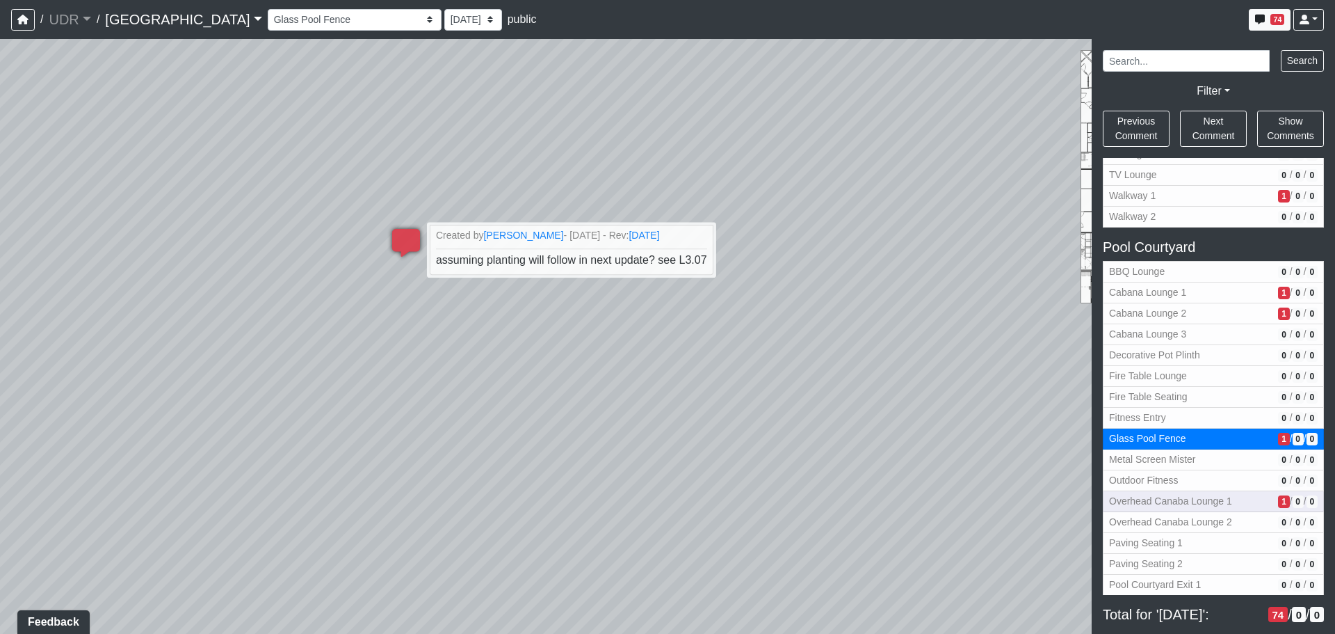
click at [1278, 495] on span "1" at bounding box center [1283, 501] width 11 height 13
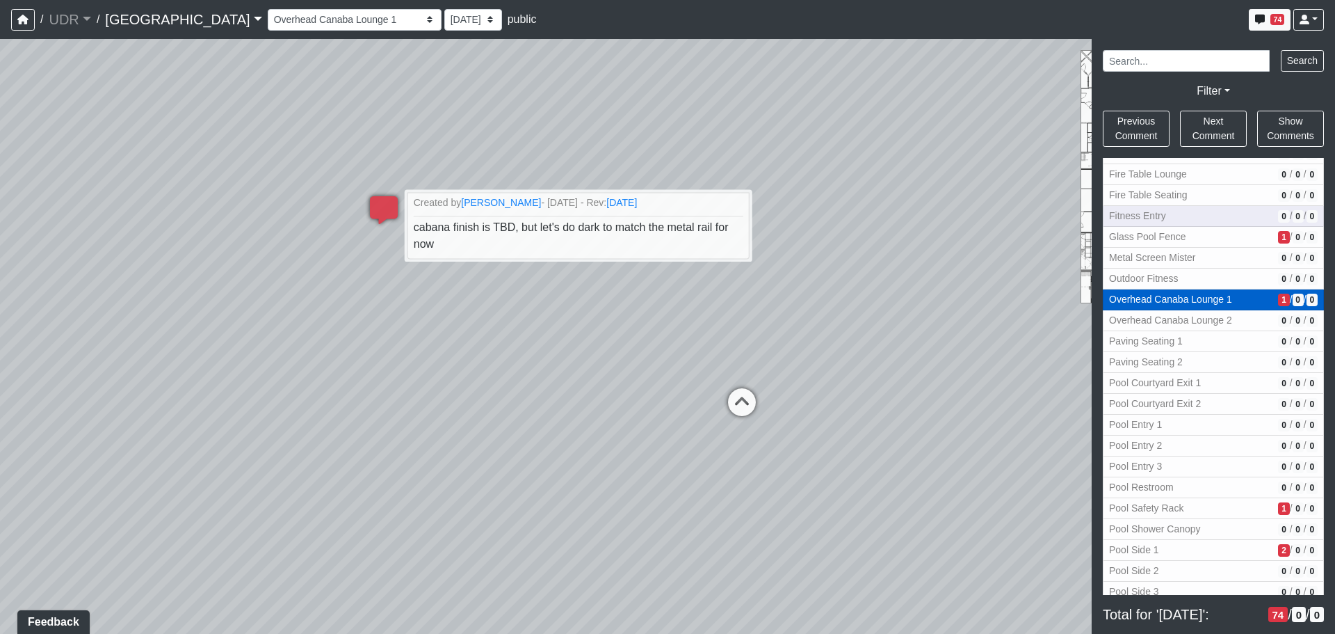
scroll to position [1613, 0]
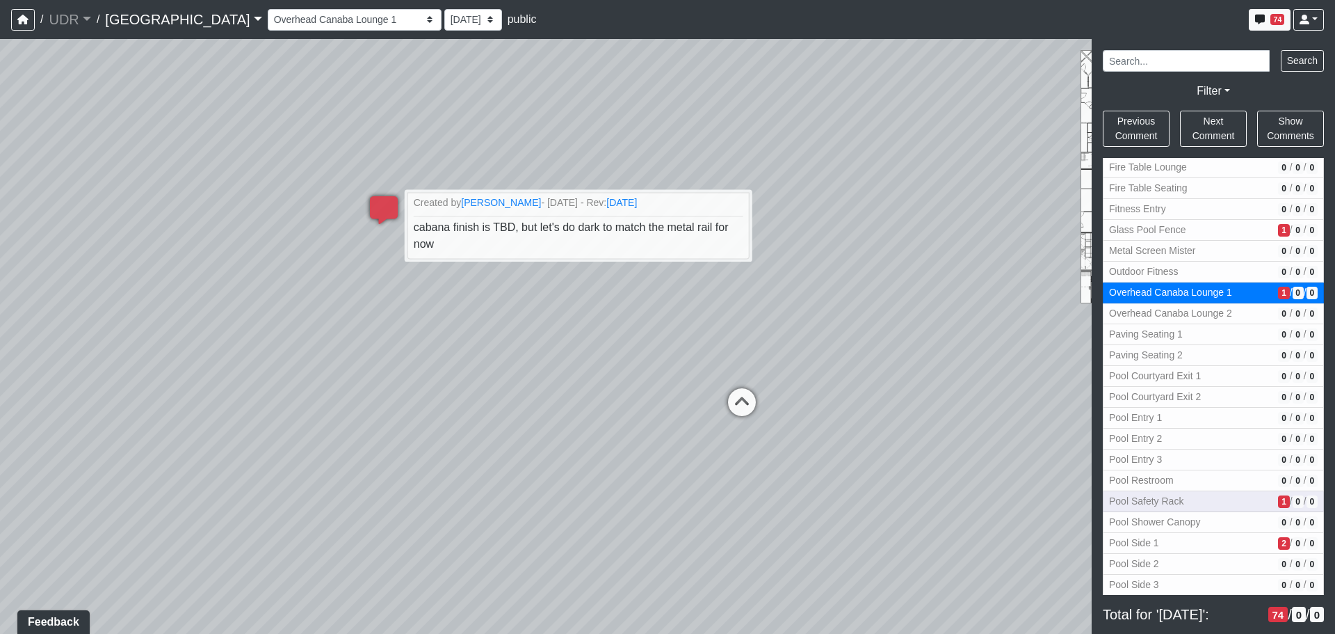
click at [1278, 499] on span "1" at bounding box center [1283, 501] width 11 height 13
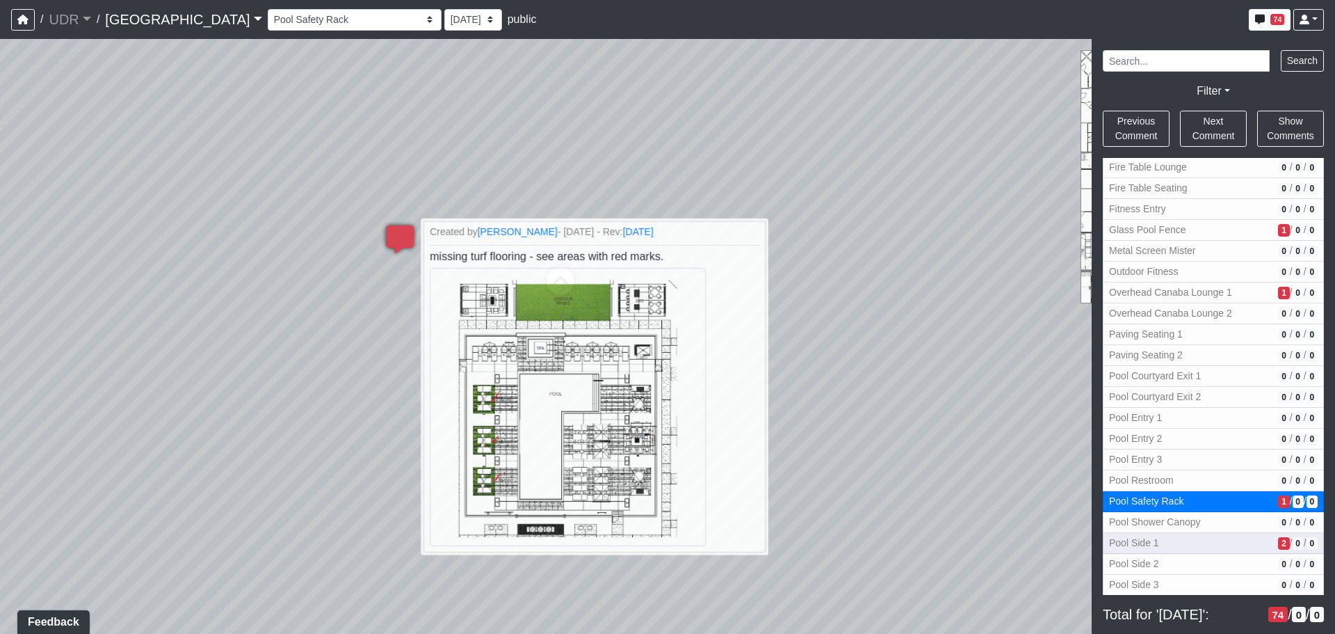
click at [1278, 547] on span "2" at bounding box center [1283, 543] width 11 height 13
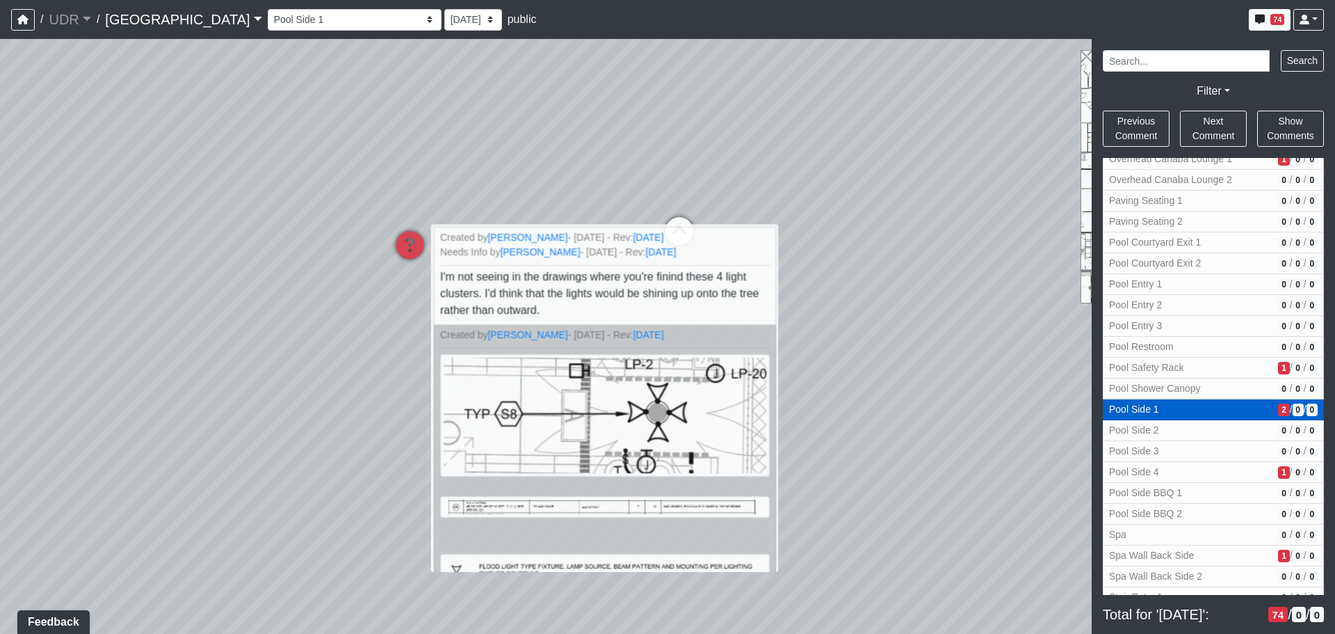
scroll to position [1821, 0]
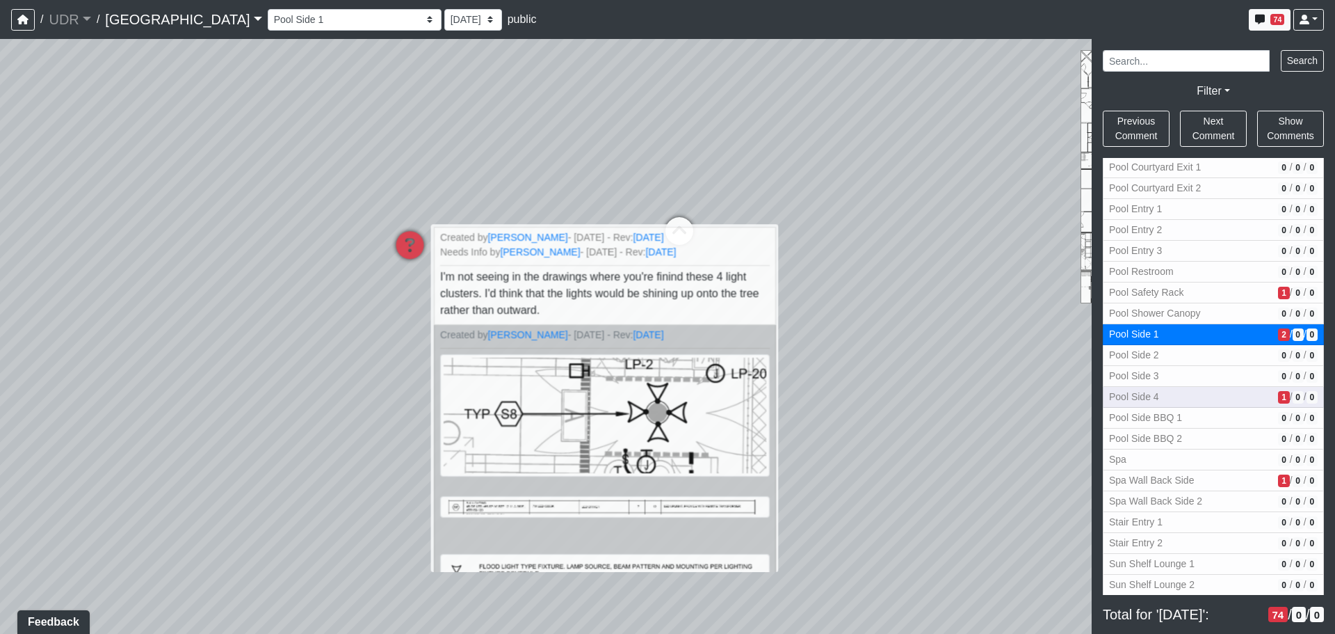
click at [1278, 398] on span "1" at bounding box center [1283, 397] width 11 height 13
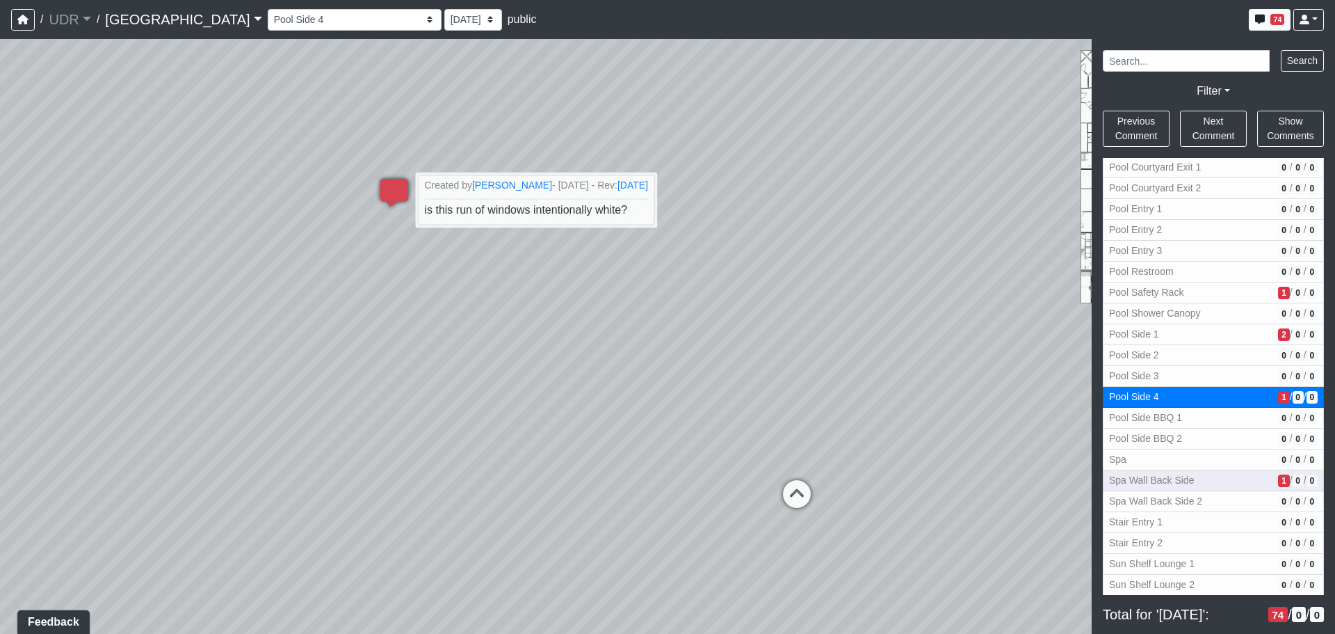
click at [1278, 481] on span "1" at bounding box center [1283, 480] width 11 height 13
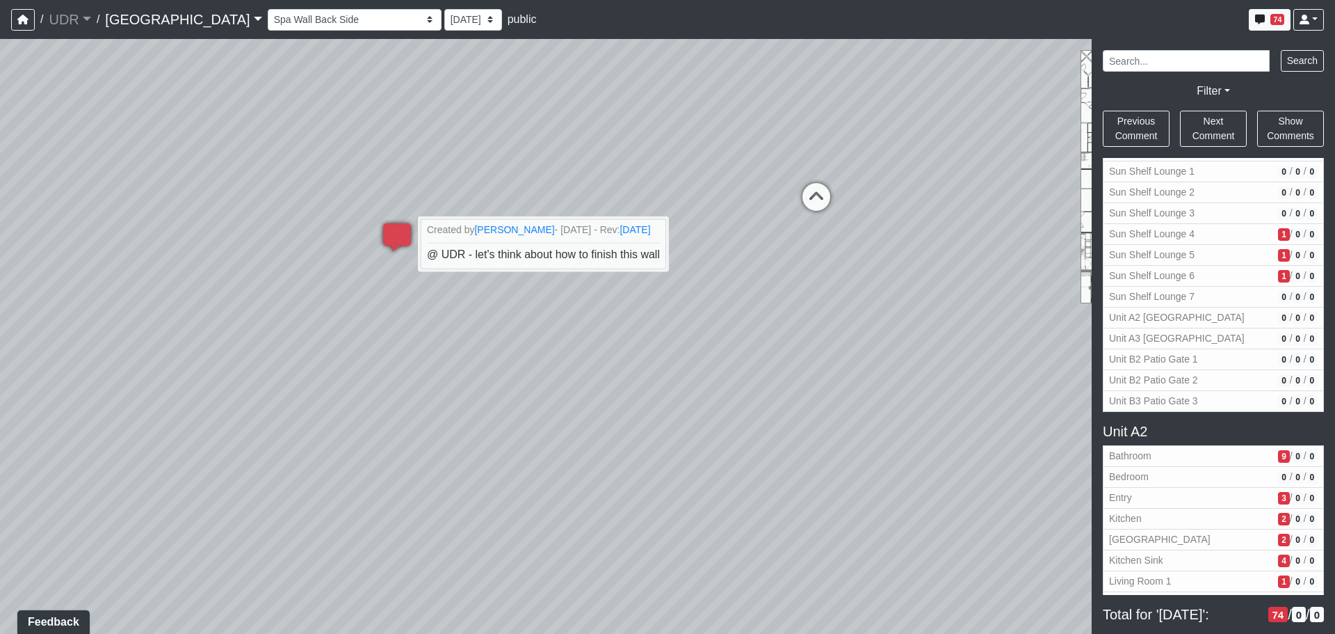
scroll to position [2239, 0]
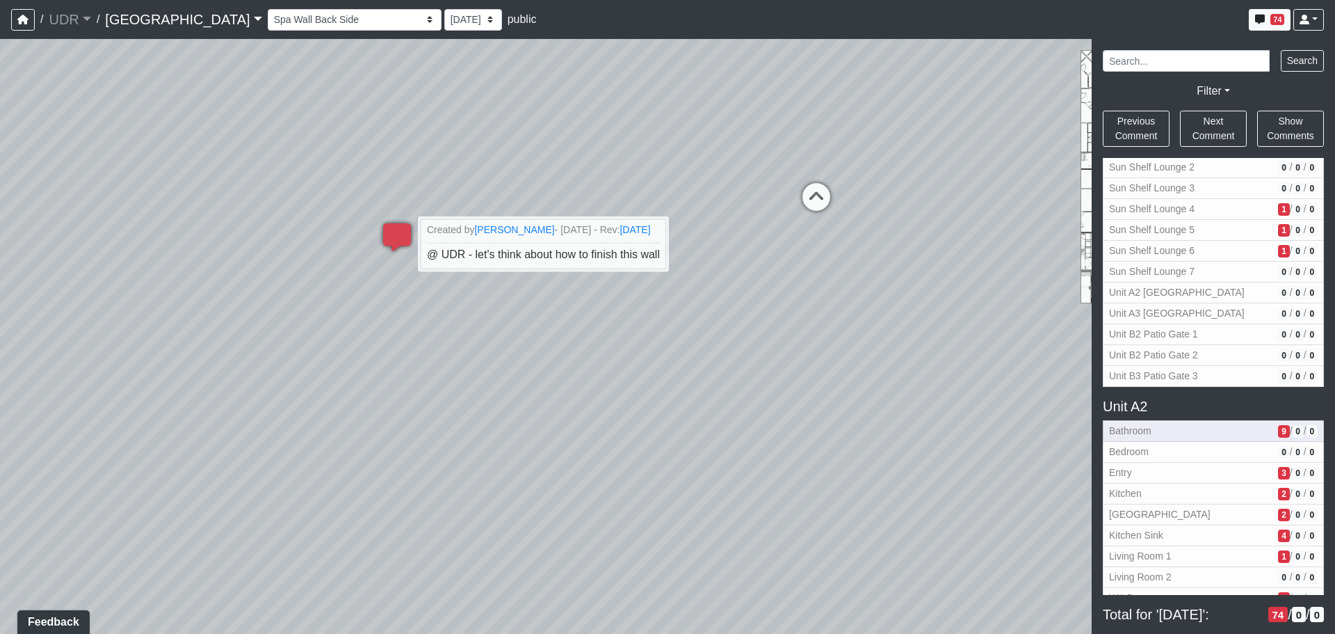
click at [1278, 426] on span "9" at bounding box center [1283, 431] width 11 height 13
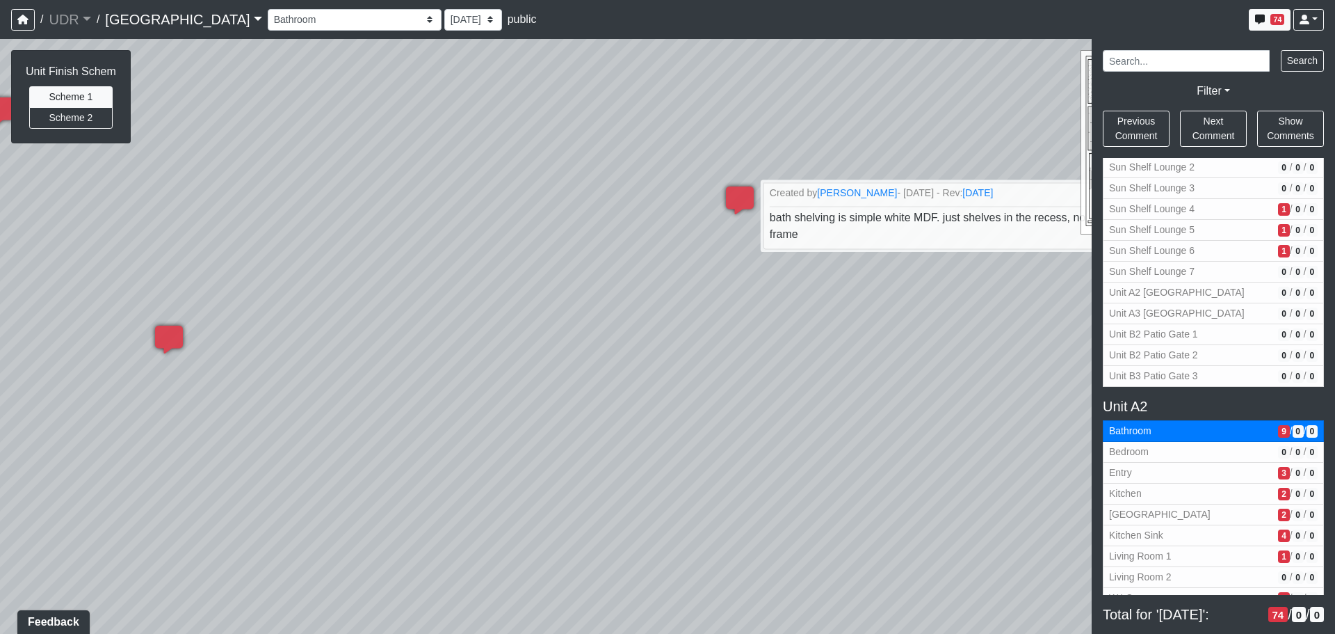
drag, startPoint x: 593, startPoint y: 405, endPoint x: 1097, endPoint y: 388, distance: 504.5
click at [1097, 388] on div "NON-CURRENT REVISION Unit Finish Schem Scheme 1 Scheme 2 Loading... Conference …" at bounding box center [667, 336] width 1335 height 595
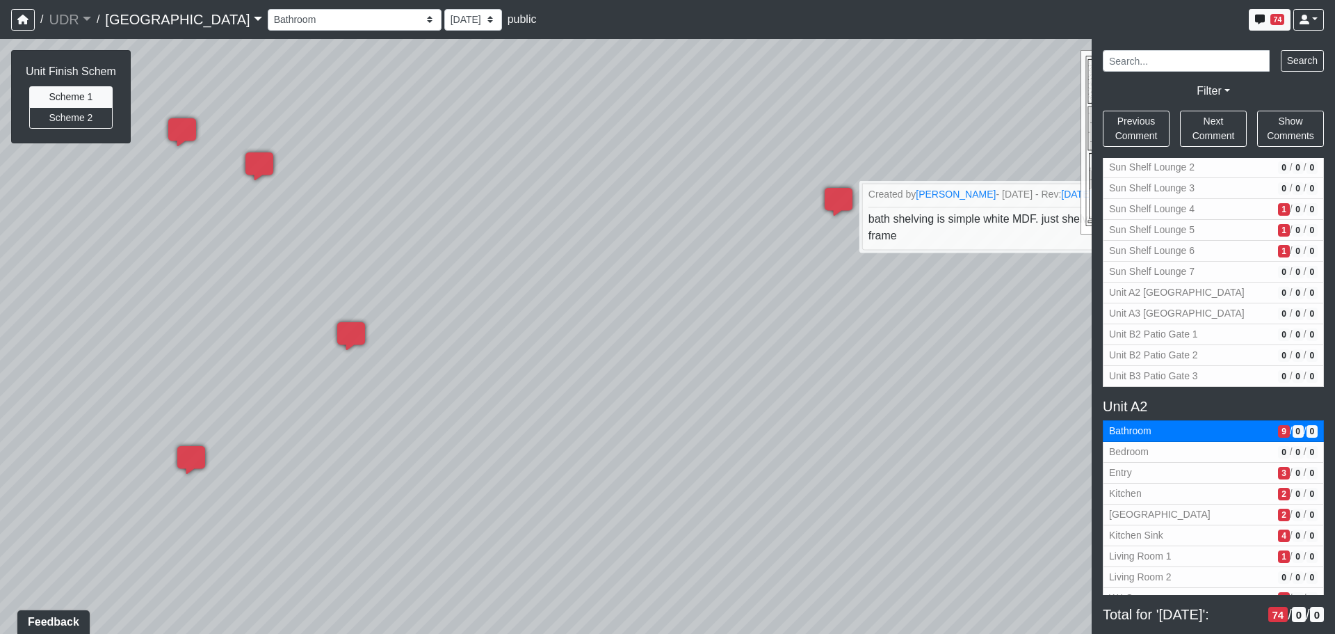
drag, startPoint x: 563, startPoint y: 355, endPoint x: 713, endPoint y: 363, distance: 150.4
click at [713, 363] on div "Loading... Conference Entry Loading... Coworking Entry Loading... Manager's Off…" at bounding box center [667, 336] width 1335 height 595
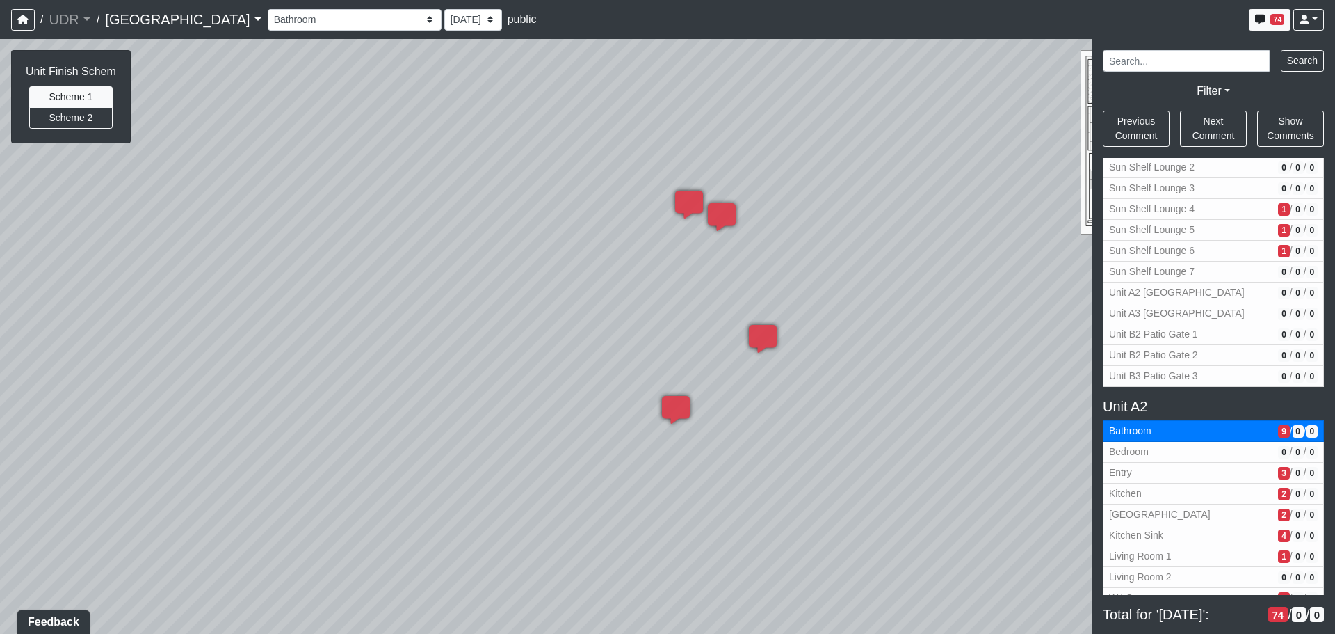
drag, startPoint x: 234, startPoint y: 259, endPoint x: 960, endPoint y: 286, distance: 725.9
click at [960, 286] on div "Loading... Conference Entry Loading... Coworking Entry Loading... Manager's Off…" at bounding box center [667, 336] width 1335 height 595
drag, startPoint x: 693, startPoint y: 355, endPoint x: 1194, endPoint y: 367, distance: 500.9
click at [1194, 367] on div "NON-CURRENT REVISION Unit Finish Schem Scheme 1 Scheme 2 Loading... Conference …" at bounding box center [667, 336] width 1335 height 595
drag, startPoint x: 576, startPoint y: 335, endPoint x: 1136, endPoint y: 362, distance: 560.5
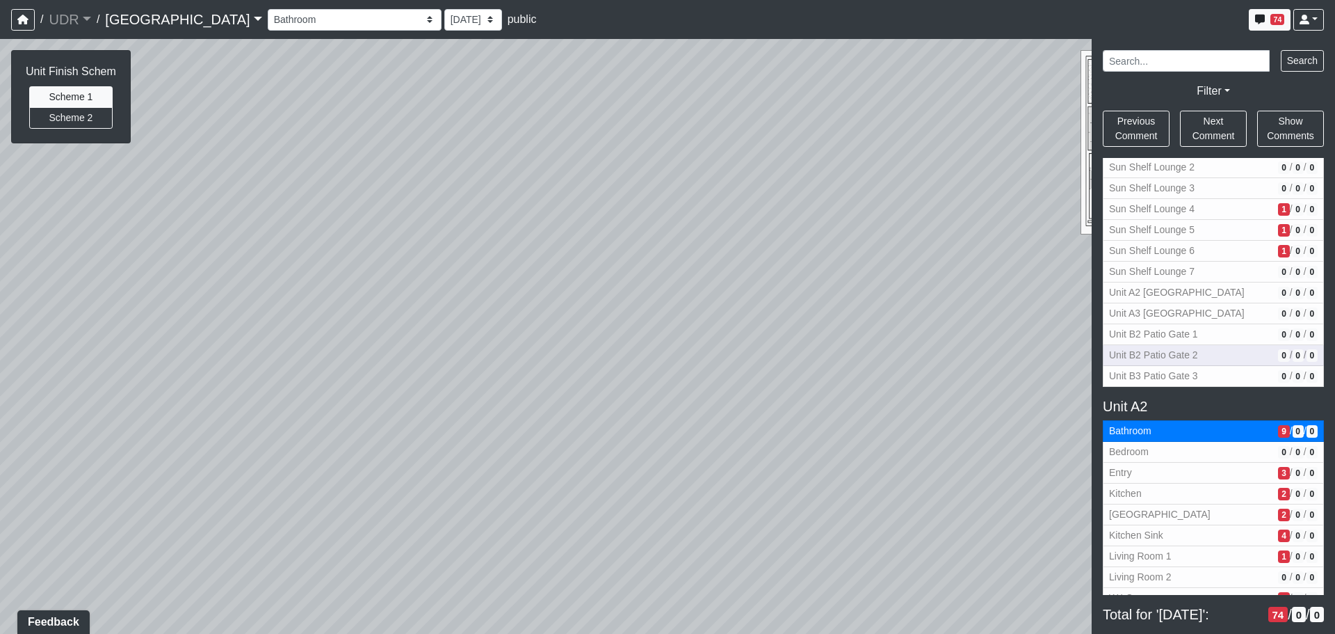
click at [1136, 362] on div "NON-CURRENT REVISION Unit Finish Schem Scheme 1 Scheme 2 Loading... Conference …" at bounding box center [667, 336] width 1335 height 595
click at [689, 434] on div "Loading... Conference Entry Loading... Coworking Entry Loading... Manager's Off…" at bounding box center [667, 336] width 1335 height 595
click at [1278, 474] on span "3" at bounding box center [1283, 473] width 11 height 13
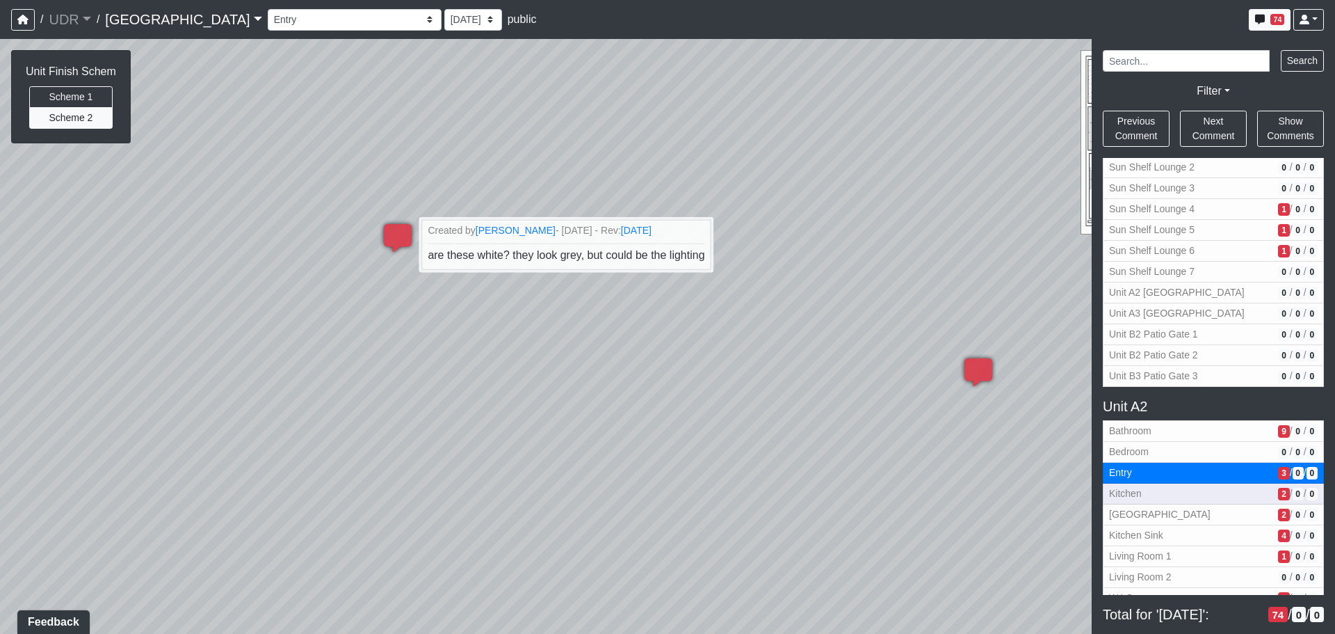
click at [1278, 499] on span "2" at bounding box center [1283, 494] width 11 height 13
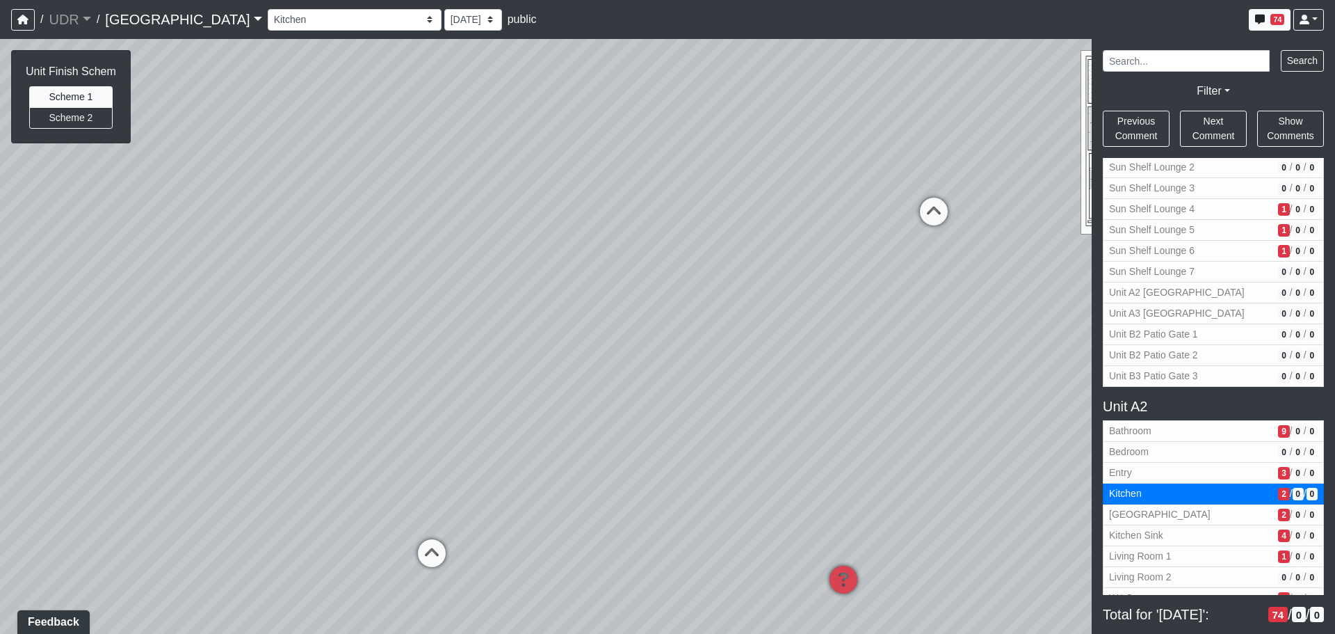
drag, startPoint x: 793, startPoint y: 196, endPoint x: 223, endPoint y: 347, distance: 589.3
click at [223, 347] on div "Loading... Conference Entry Loading... Coworking Entry Loading... Manager's Off…" at bounding box center [667, 336] width 1335 height 595
drag, startPoint x: 768, startPoint y: 434, endPoint x: 432, endPoint y: 350, distance: 346.3
click at [432, 350] on div "Loading... Conference Entry Loading... Coworking Entry Loading... Manager's Off…" at bounding box center [667, 336] width 1335 height 595
click at [1278, 517] on span "2" at bounding box center [1283, 514] width 11 height 13
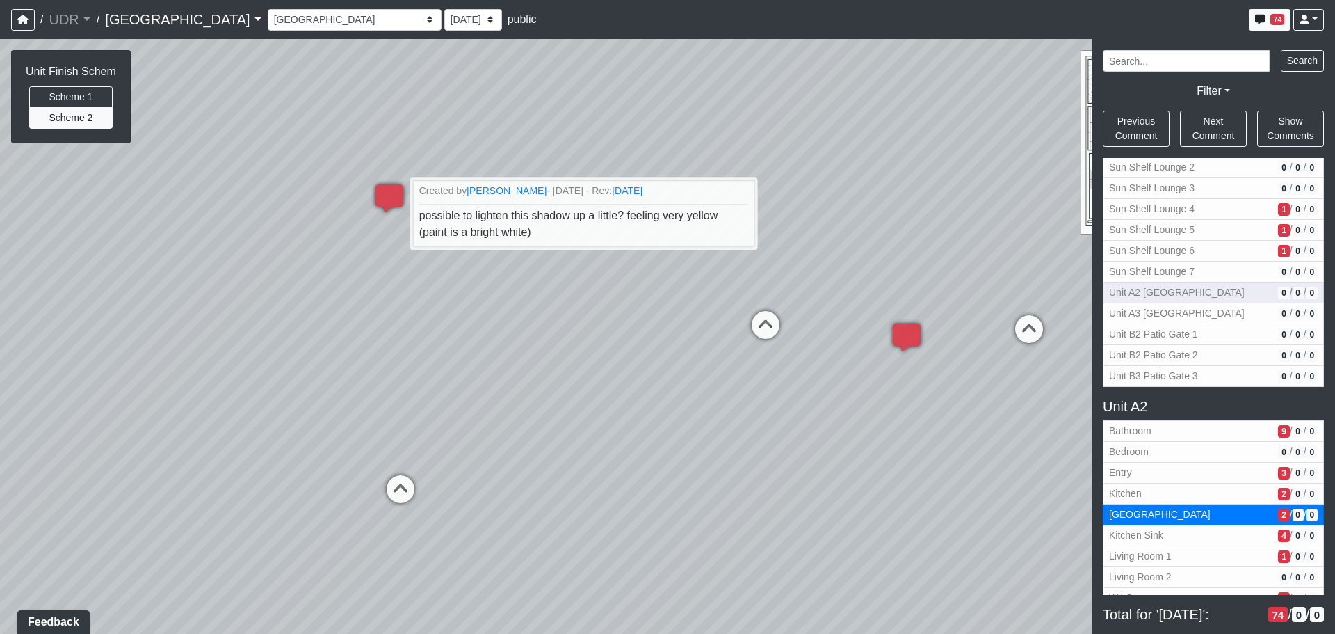
drag, startPoint x: 778, startPoint y: 338, endPoint x: 1170, endPoint y: 300, distance: 393.4
click at [1170, 300] on div "NON-CURRENT REVISION Unit Finish Schem Scheme 1 Scheme 2 Loading... Conference …" at bounding box center [667, 336] width 1335 height 595
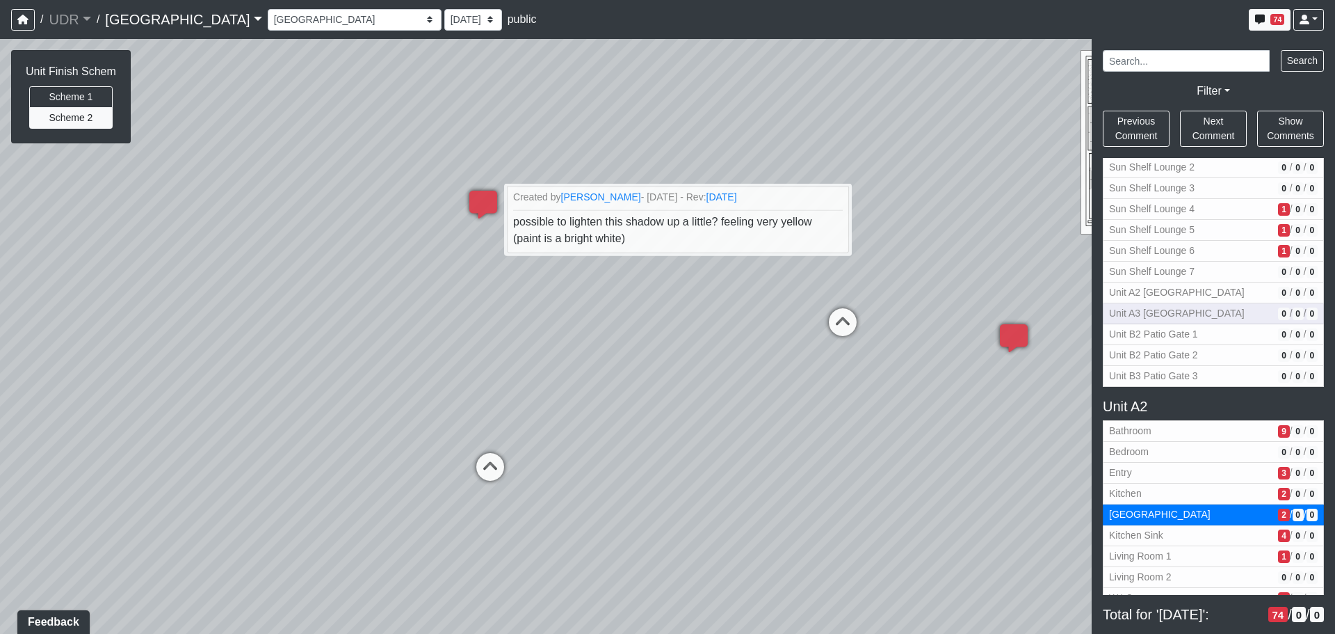
drag, startPoint x: 798, startPoint y: 296, endPoint x: 1203, endPoint y: 307, distance: 404.9
click at [1203, 307] on div "NON-CURRENT REVISION Unit Finish Schem Scheme 1 Scheme 2 Loading... Conference …" at bounding box center [667, 336] width 1335 height 595
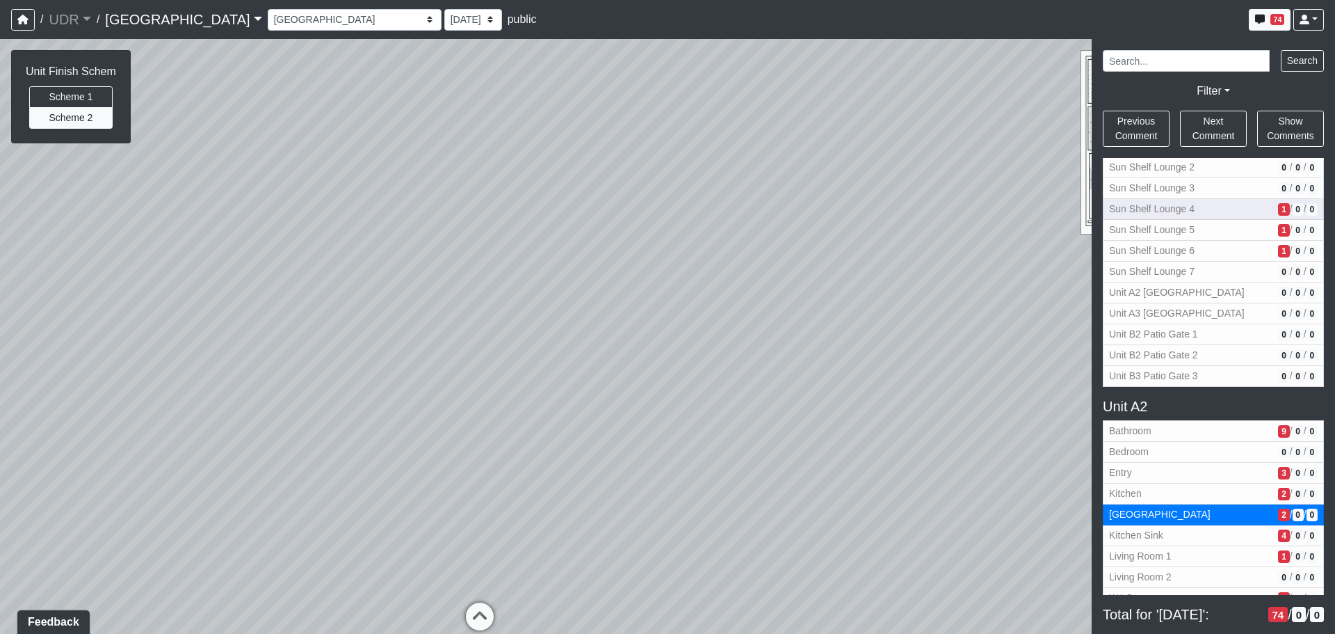
drag, startPoint x: 424, startPoint y: 204, endPoint x: 1116, endPoint y: 207, distance: 692.0
click at [1116, 205] on div "NON-CURRENT REVISION Unit Finish Schem Scheme 1 Scheme 2 Loading... Conference …" at bounding box center [667, 336] width 1335 height 595
drag, startPoint x: 687, startPoint y: 357, endPoint x: 252, endPoint y: 157, distance: 478.6
click at [0, 127] on html "/ UDR UDR Loading... / Riverside Riverside Loading... Riverside Riverside Loadi…" at bounding box center [667, 317] width 1335 height 634
drag, startPoint x: 444, startPoint y: 197, endPoint x: 436, endPoint y: 413, distance: 216.4
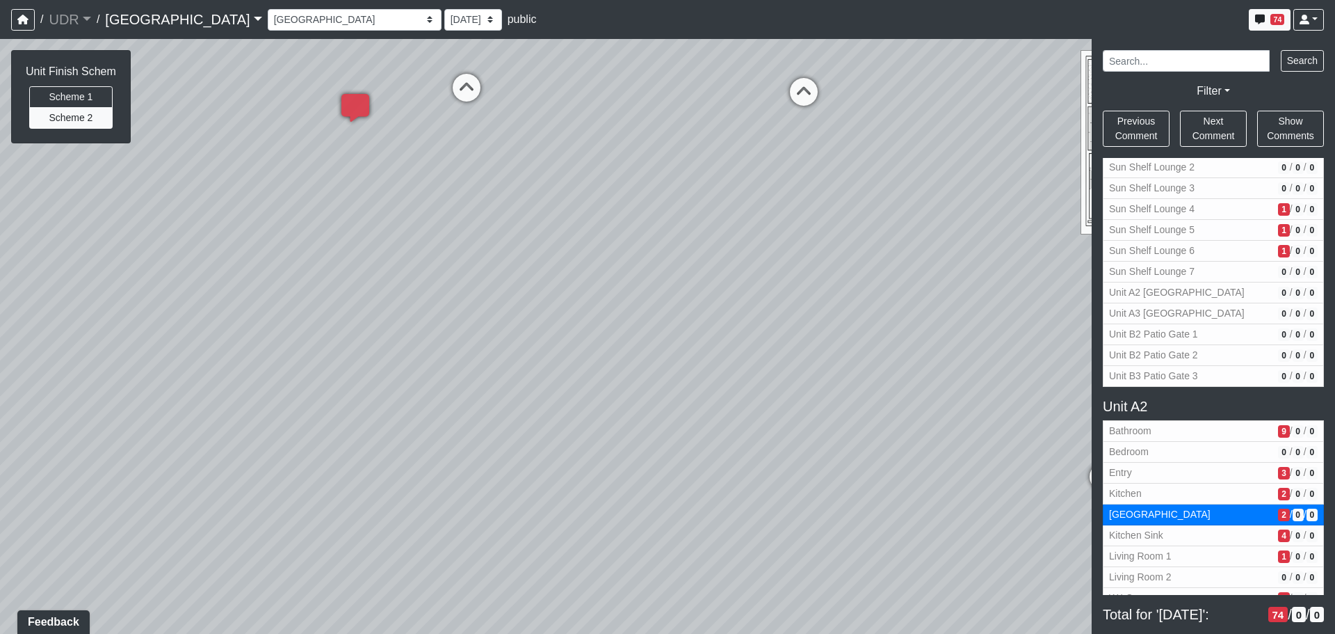
click at [435, 414] on div "Loading... Conference Entry Loading... Coworking Entry Loading... Manager's Off…" at bounding box center [667, 336] width 1335 height 595
drag, startPoint x: 504, startPoint y: 337, endPoint x: 545, endPoint y: 458, distance: 127.4
click at [545, 458] on div "Loading... Conference Entry Loading... Coworking Entry Loading... Manager's Off…" at bounding box center [667, 336] width 1335 height 595
click at [1290, 531] on span "/" at bounding box center [1291, 535] width 3 height 15
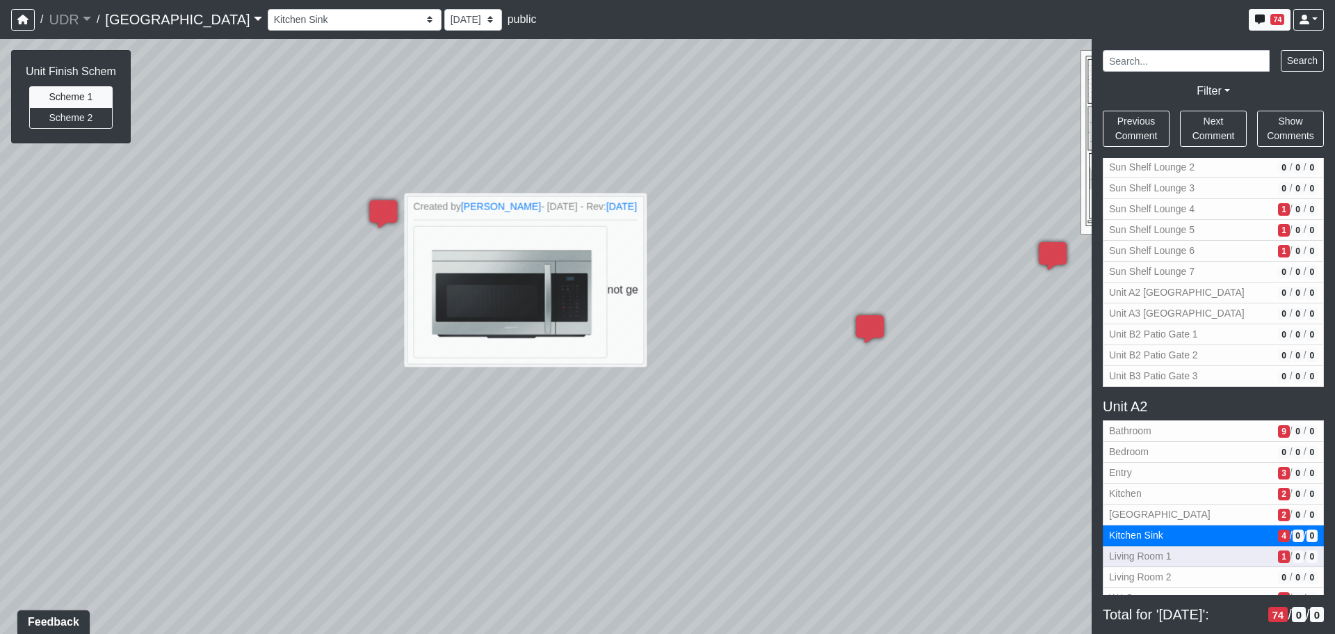
click at [1278, 555] on span "1" at bounding box center [1283, 556] width 11 height 13
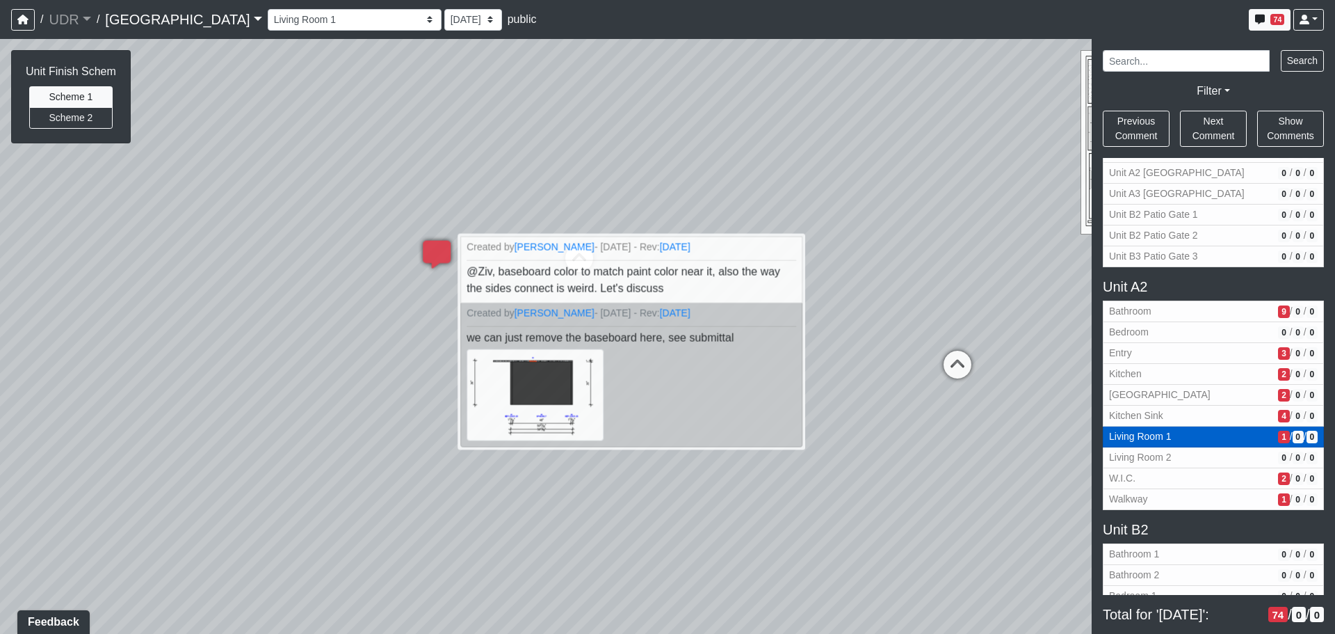
scroll to position [2378, 0]
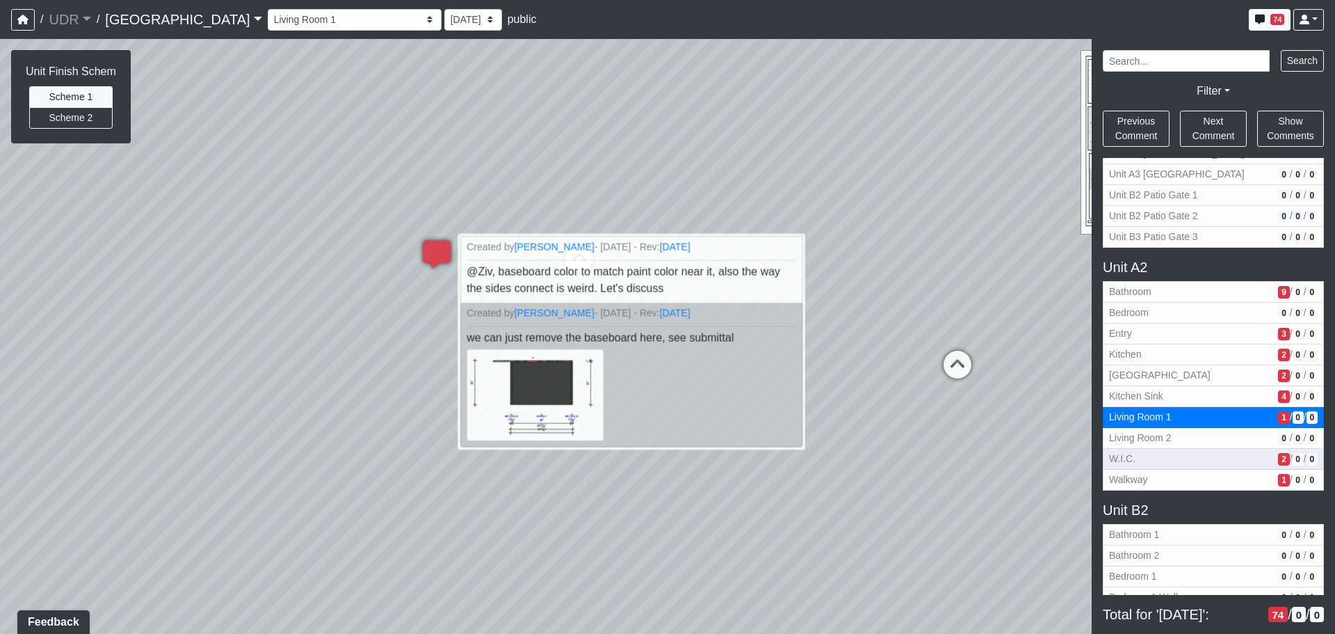
click at [1278, 460] on span "2" at bounding box center [1283, 459] width 11 height 13
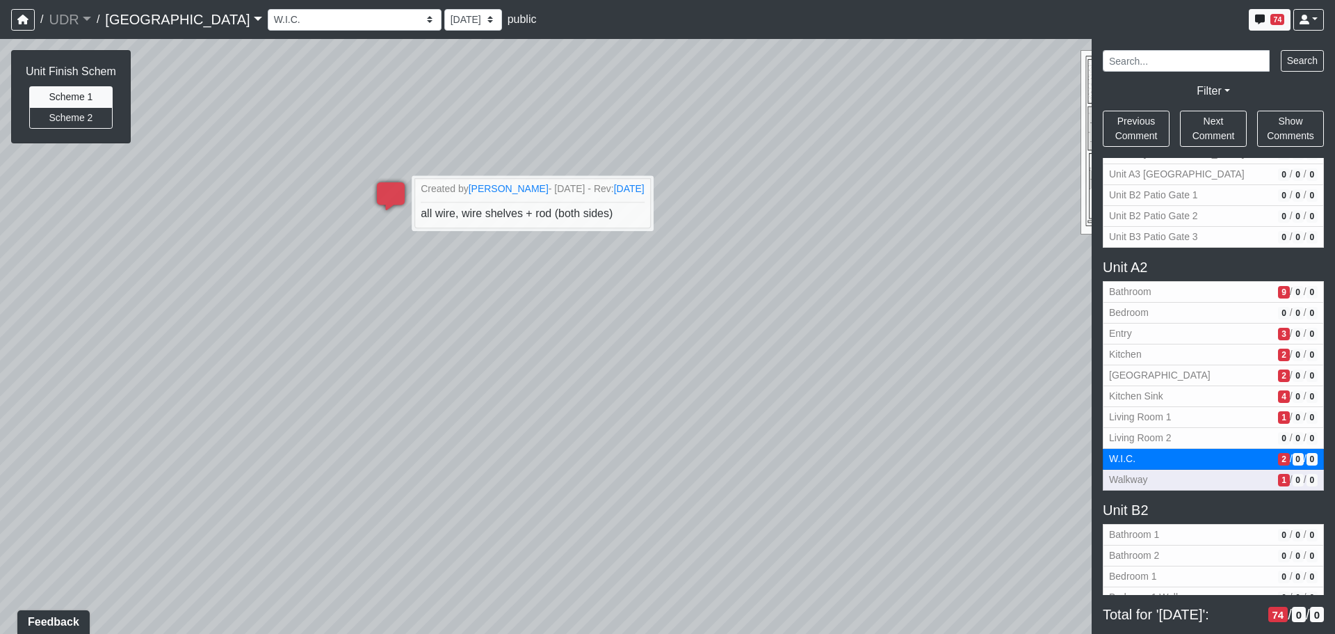
click at [1278, 478] on span "1" at bounding box center [1283, 480] width 11 height 13
select select "aexSuPehaaNxWGm3wcxYa3"
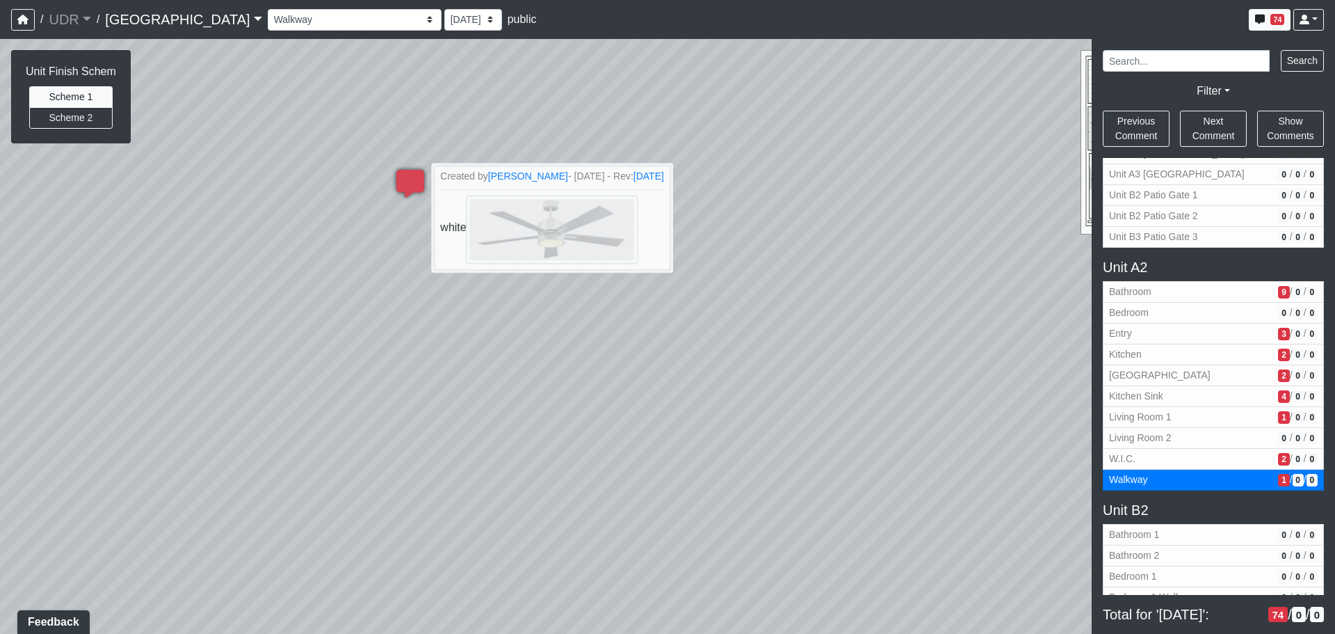
click at [766, 351] on div "Loading... Conference Entry Loading... Coworking Entry Loading... Manager's Off…" at bounding box center [667, 336] width 1335 height 595
click at [1312, 19] on link at bounding box center [1309, 20] width 31 height 22
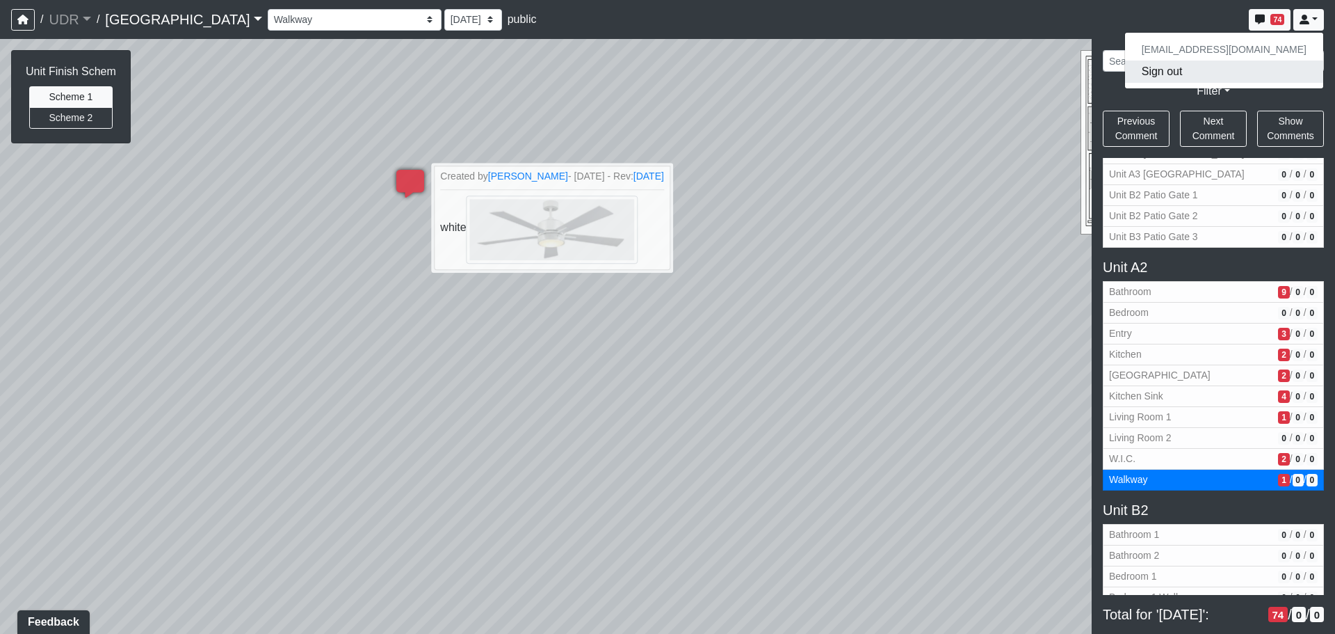
click at [1207, 72] on button "Sign out" at bounding box center [1224, 72] width 198 height 22
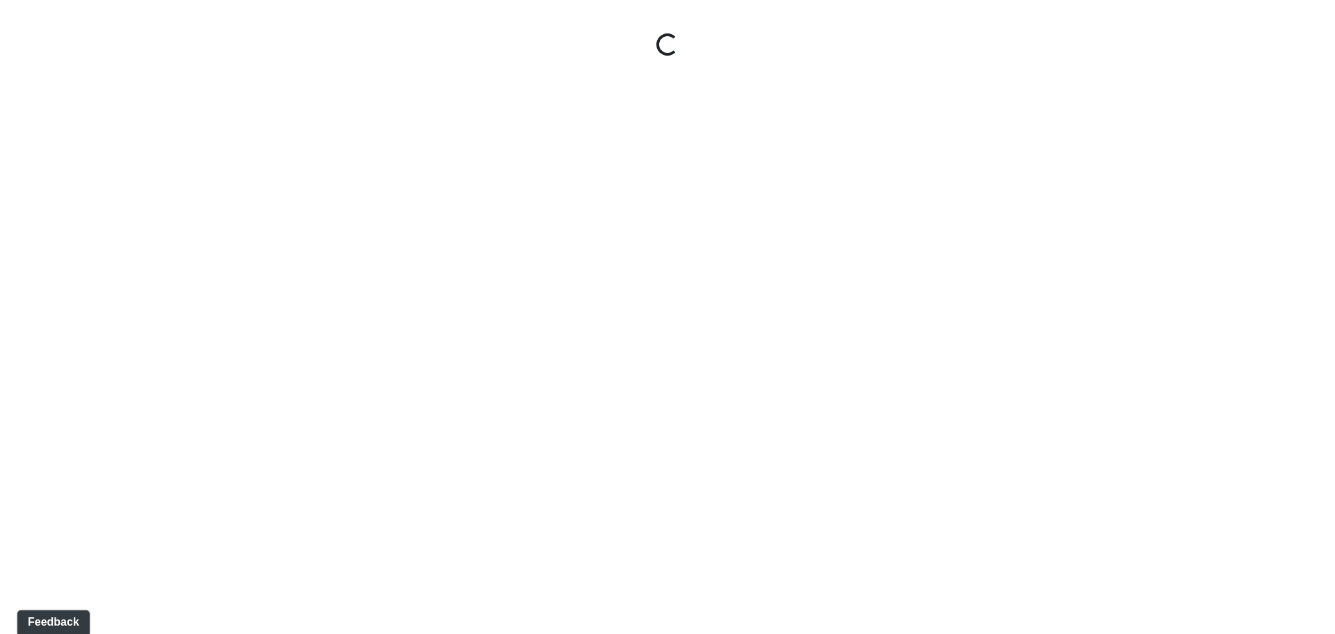
select select "aexSuPehaaNxWGm3wcxYa3"
